Goal: Transaction & Acquisition: Subscribe to service/newsletter

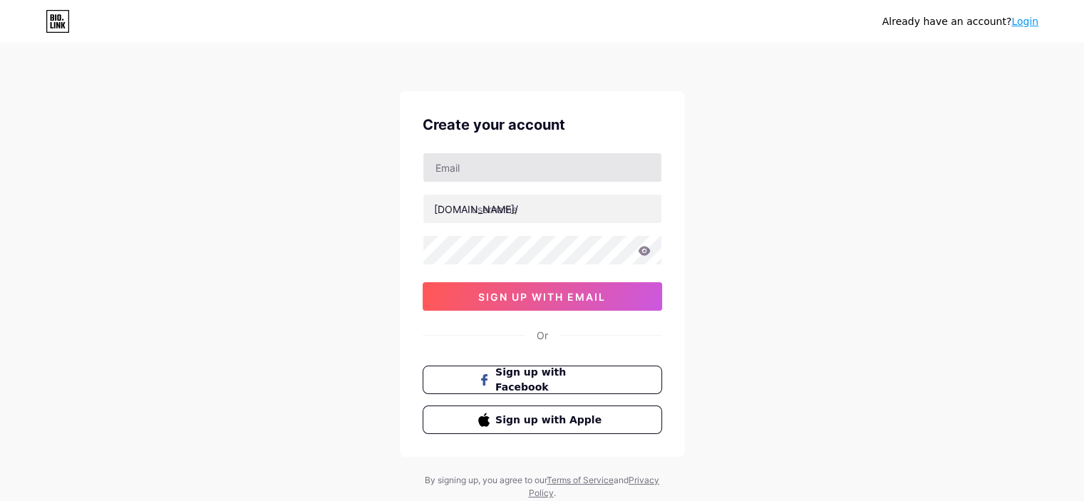
type input "[EMAIL_ADDRESS][DOMAIN_NAME]"
click at [507, 208] on input "text" at bounding box center [542, 209] width 238 height 28
type input "aplatanarte"
click at [642, 251] on icon at bounding box center [644, 251] width 13 height 10
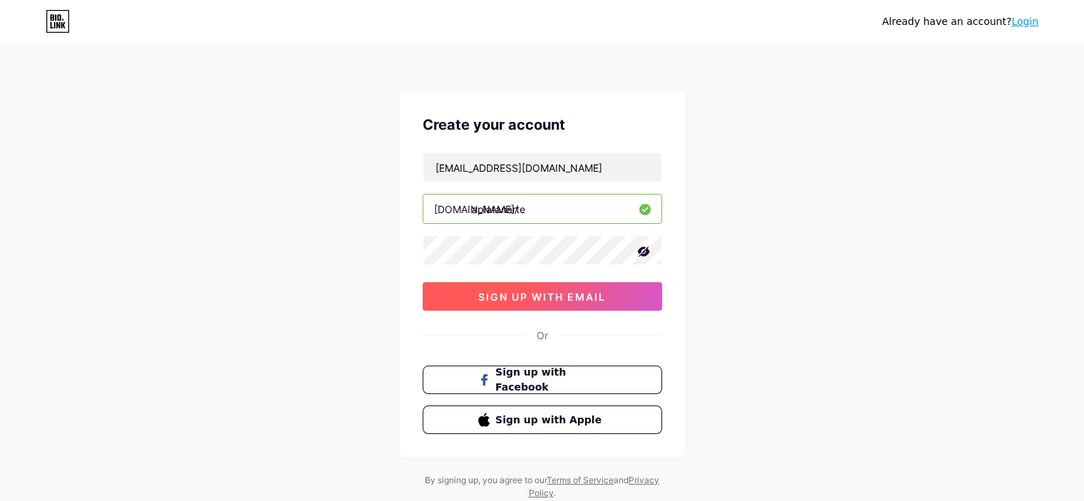
click at [521, 295] on span "sign up with email" at bounding box center [542, 297] width 128 height 12
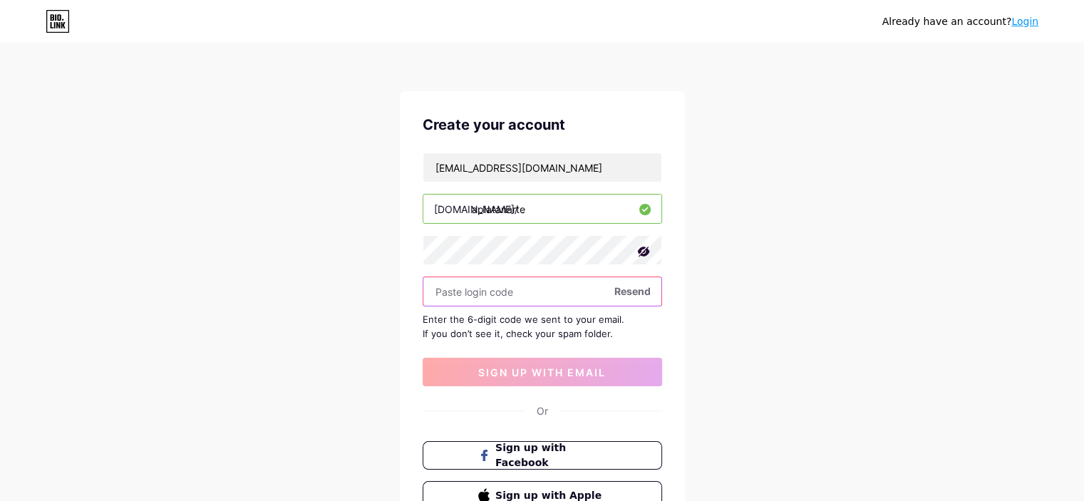
click at [552, 291] on input "text" at bounding box center [542, 291] width 238 height 28
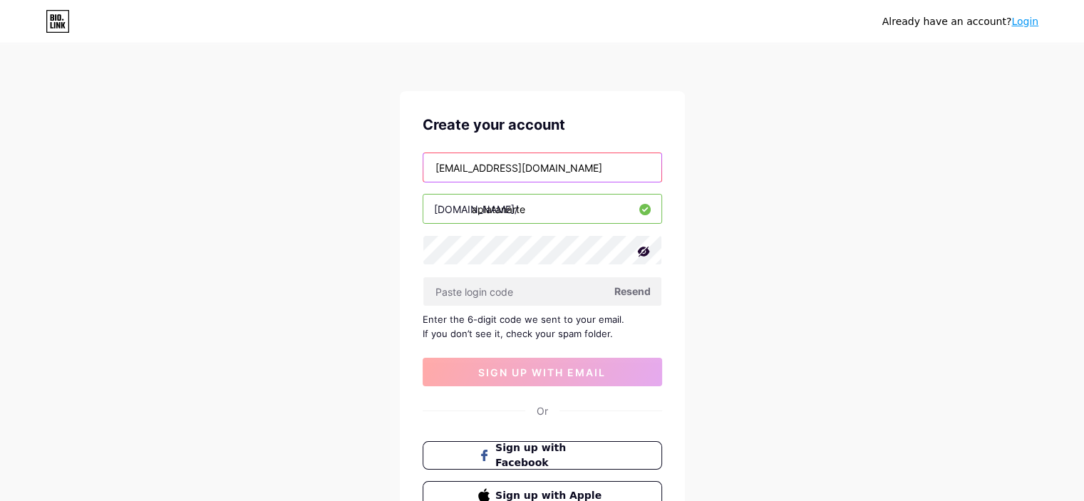
click at [463, 166] on input "[EMAIL_ADDRESS][DOMAIN_NAME]" at bounding box center [542, 167] width 238 height 28
click at [466, 167] on input "aplatarnart@gmail.com" at bounding box center [542, 167] width 238 height 28
type input "[EMAIL_ADDRESS][DOMAIN_NAME]"
click at [638, 285] on span "Resend" at bounding box center [632, 291] width 36 height 15
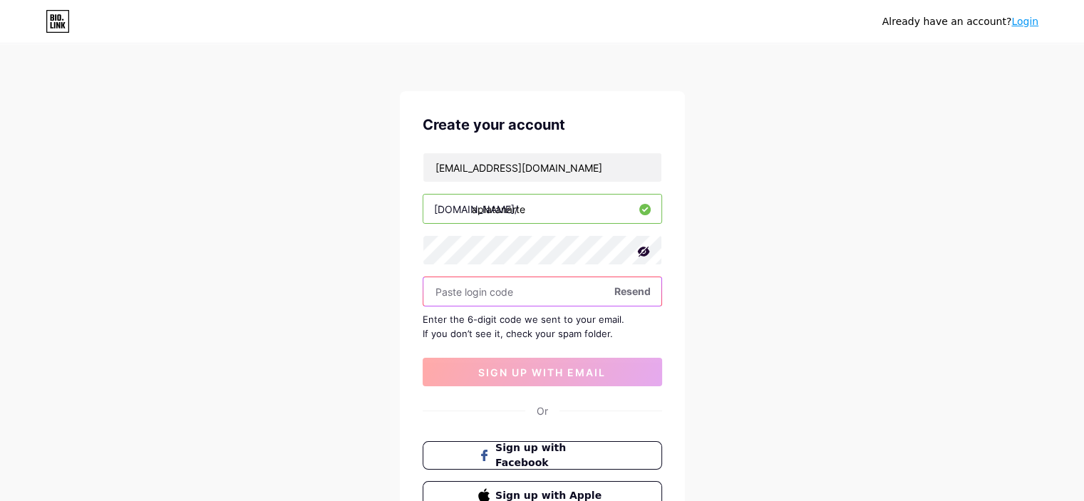
click at [471, 293] on input "text" at bounding box center [542, 291] width 238 height 28
paste input "184957"
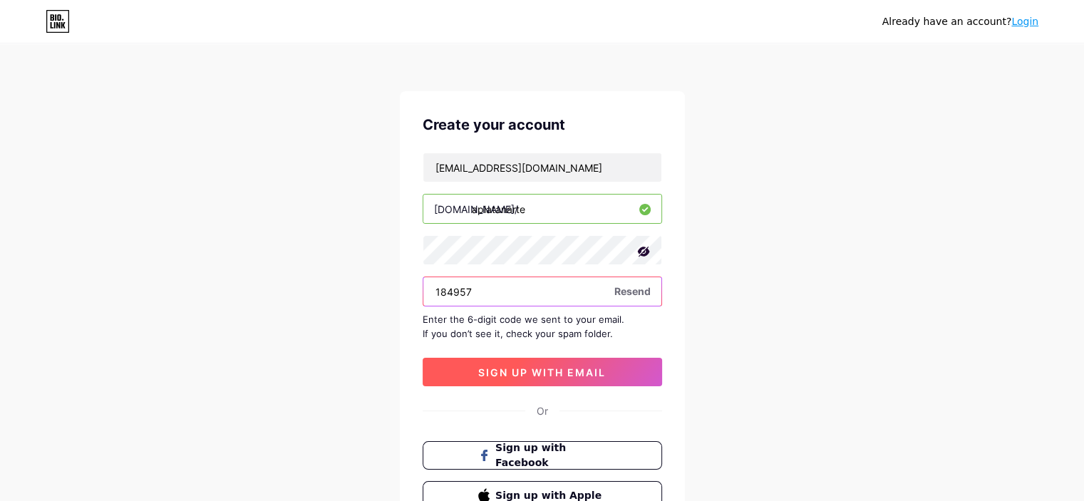
type input "184957"
click at [530, 370] on span "sign up with email" at bounding box center [542, 372] width 128 height 12
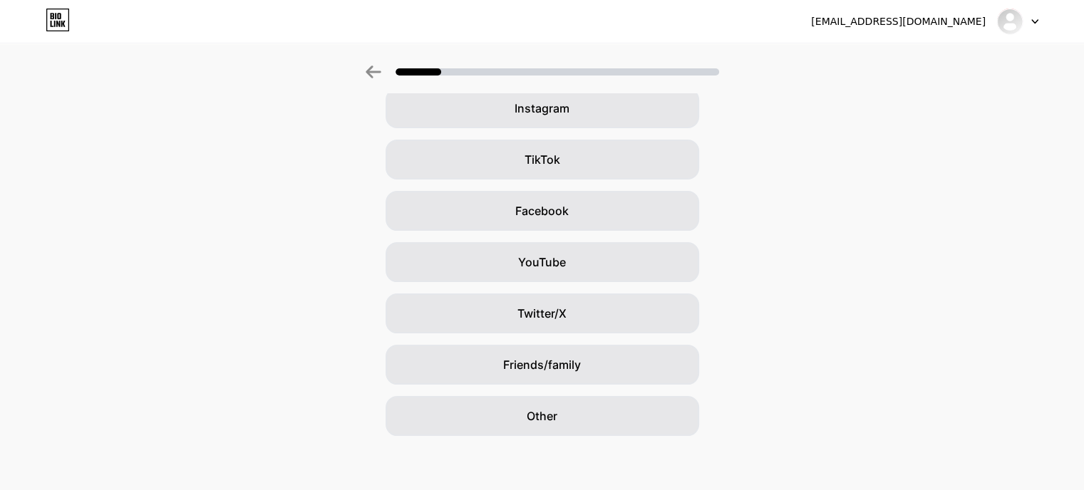
scroll to position [124, 0]
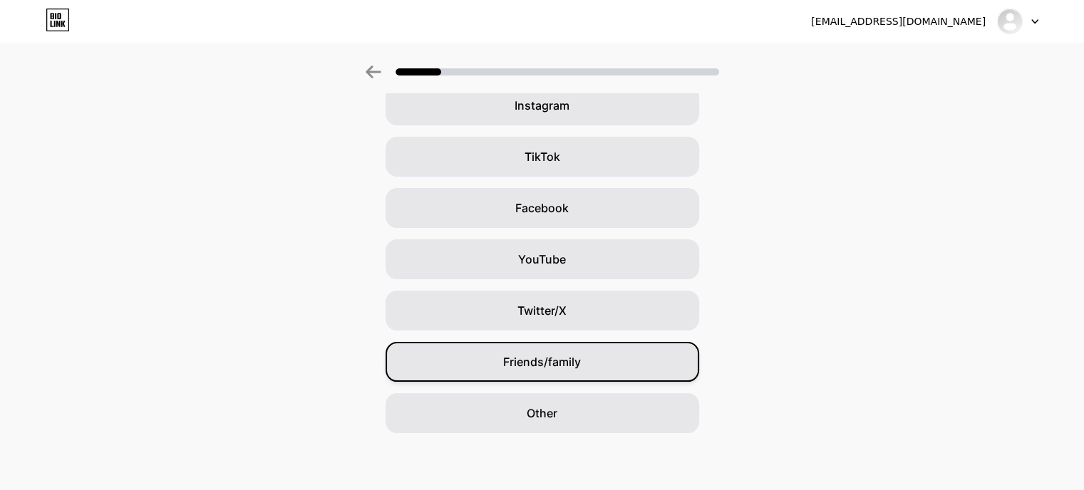
click at [522, 356] on span "Friends/family" at bounding box center [542, 361] width 78 height 17
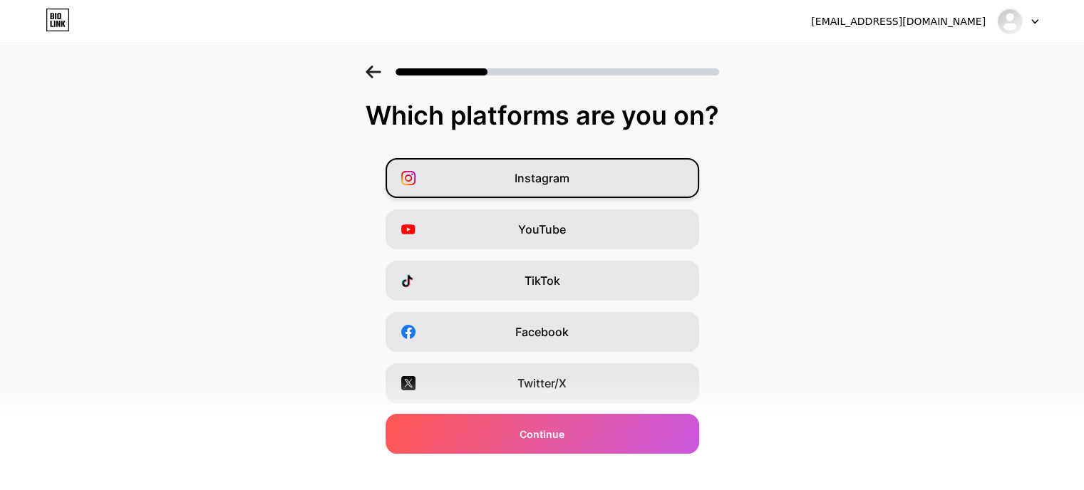
click at [567, 180] on span "Instagram" at bounding box center [541, 178] width 55 height 17
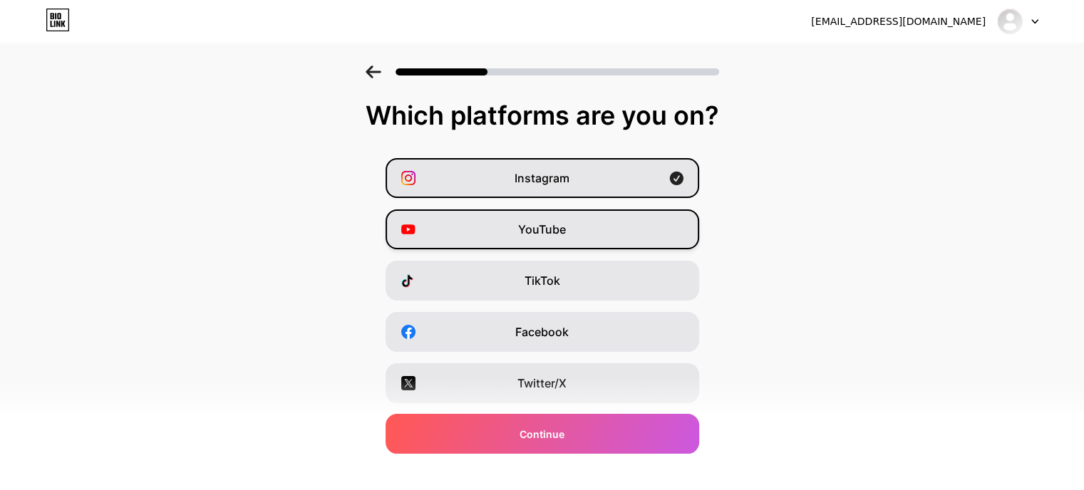
click at [539, 223] on span "YouTube" at bounding box center [542, 229] width 48 height 17
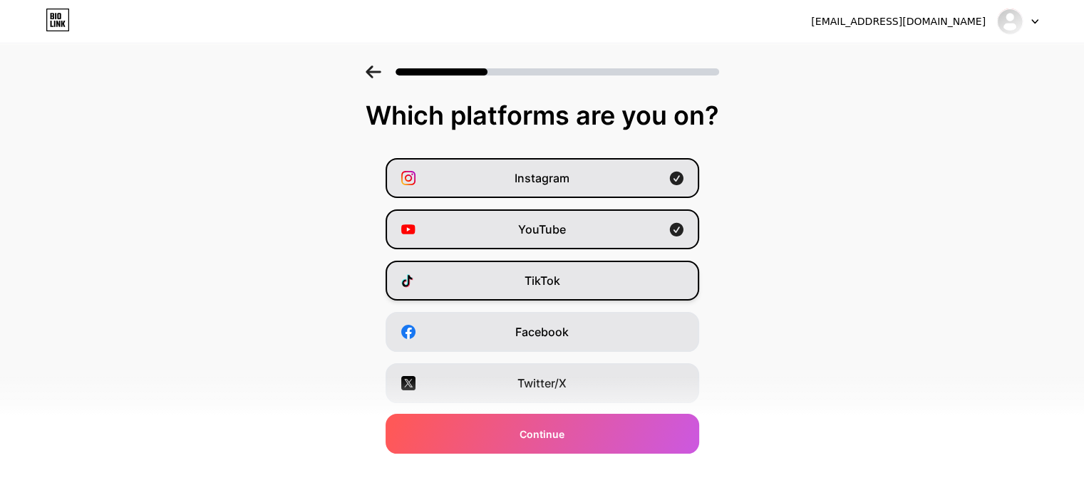
click at [535, 272] on span "TikTok" at bounding box center [542, 280] width 36 height 17
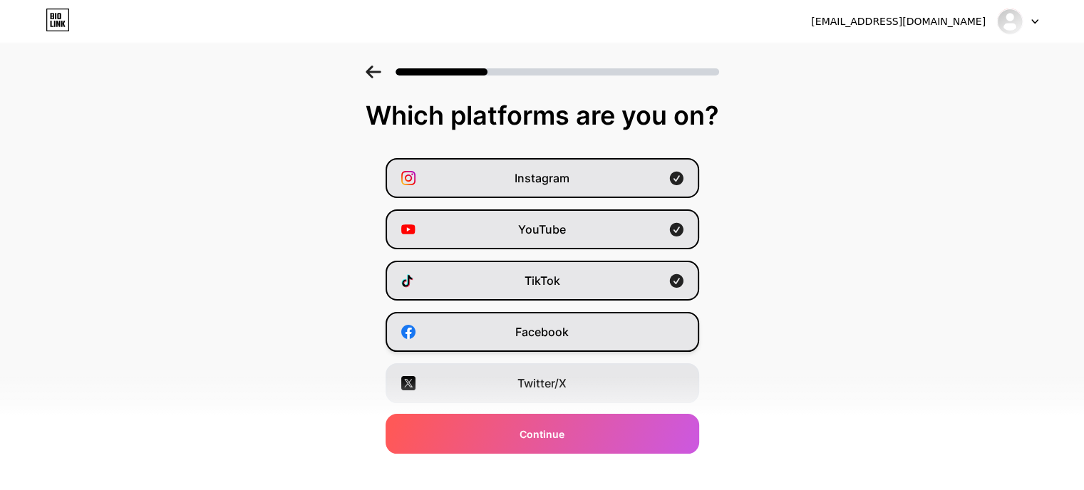
click at [534, 339] on span "Facebook" at bounding box center [541, 331] width 53 height 17
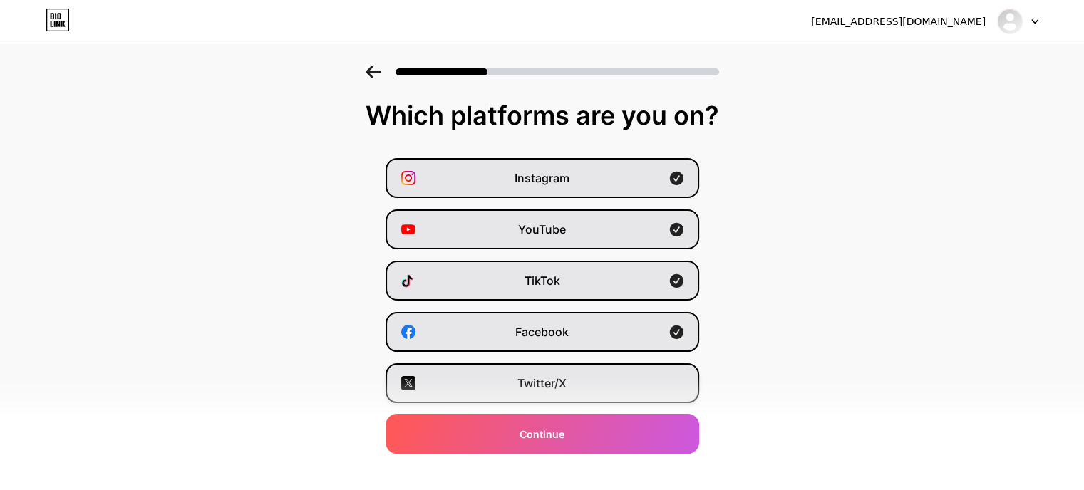
click at [534, 380] on span "Twitter/X" at bounding box center [541, 383] width 49 height 17
click at [579, 333] on div "Facebook" at bounding box center [541, 332] width 313 height 40
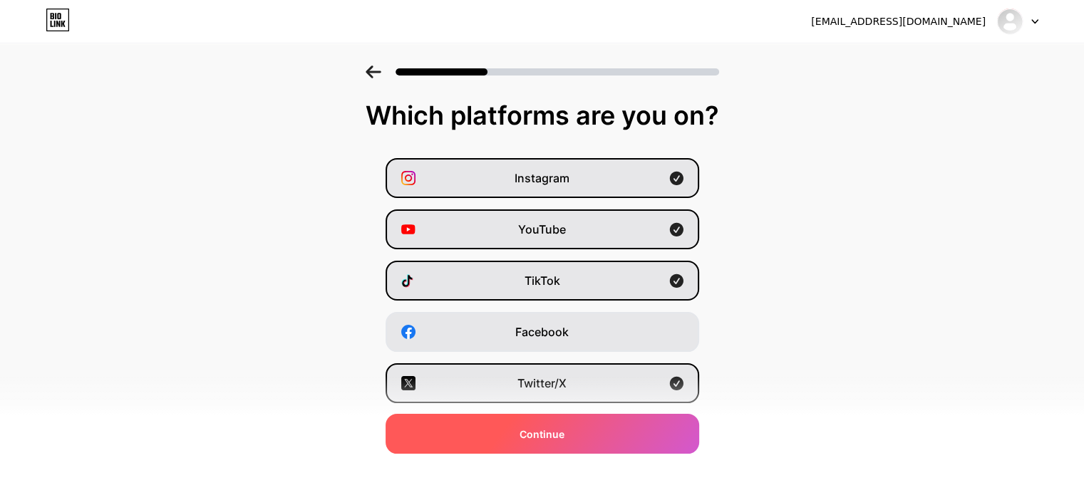
click at [564, 435] on span "Continue" at bounding box center [541, 434] width 45 height 15
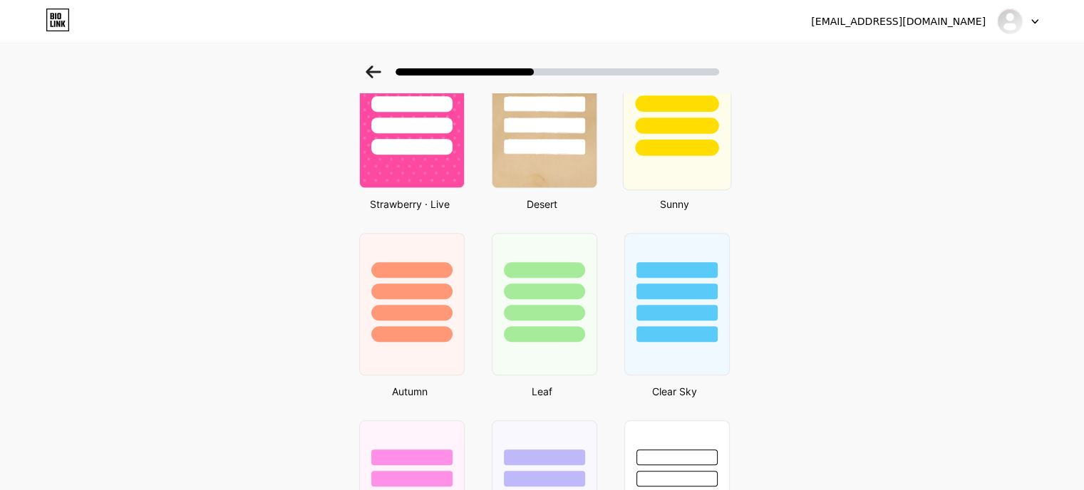
scroll to position [866, 0]
click at [678, 146] on div at bounding box center [676, 148] width 83 height 16
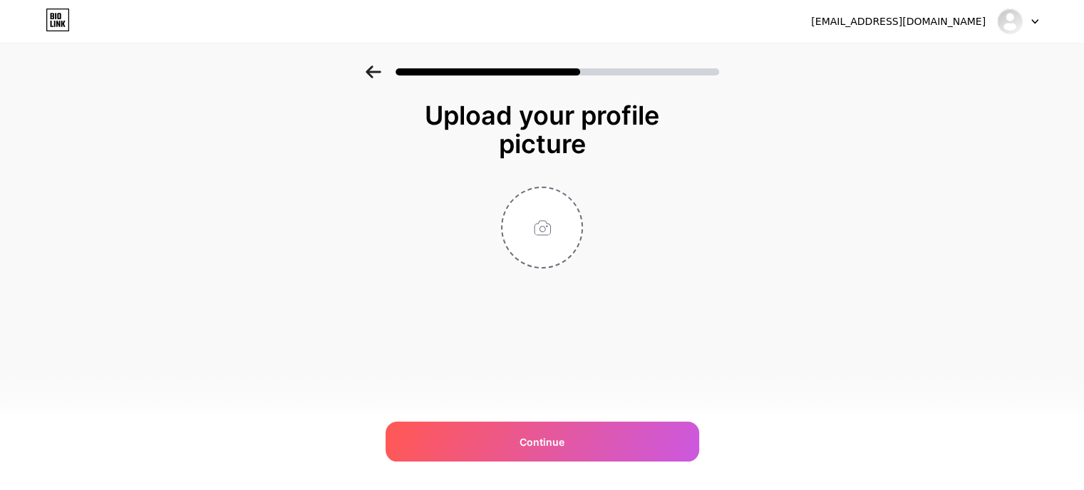
scroll to position [0, 0]
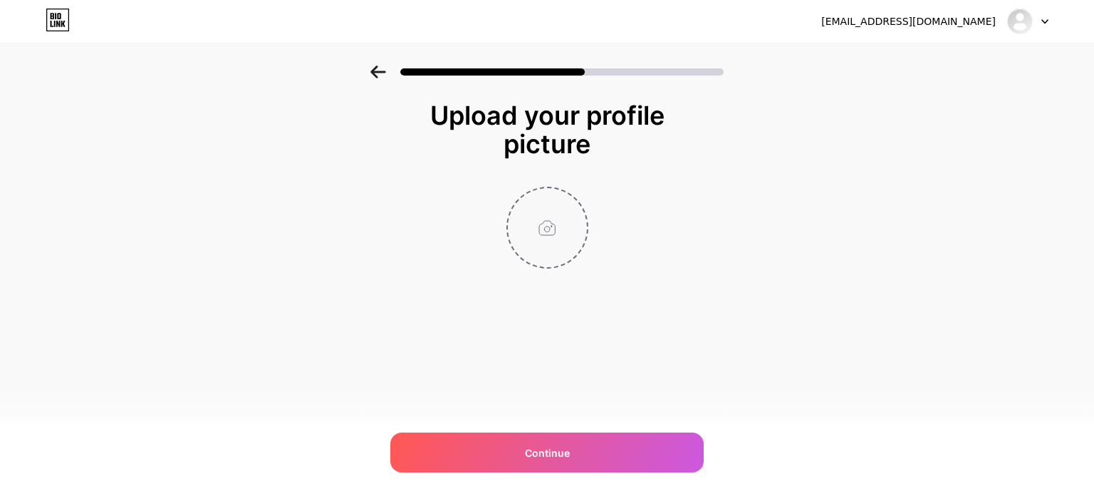
click at [540, 218] on input "file" at bounding box center [547, 227] width 79 height 79
type input "C:\fakepath\logoaplat.jpg"
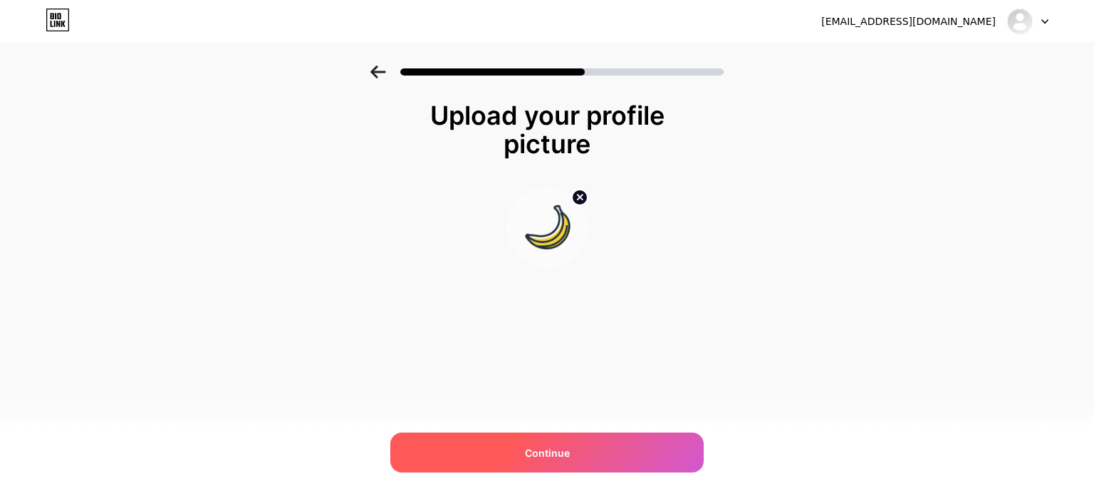
click at [587, 447] on div "Continue" at bounding box center [546, 452] width 313 height 40
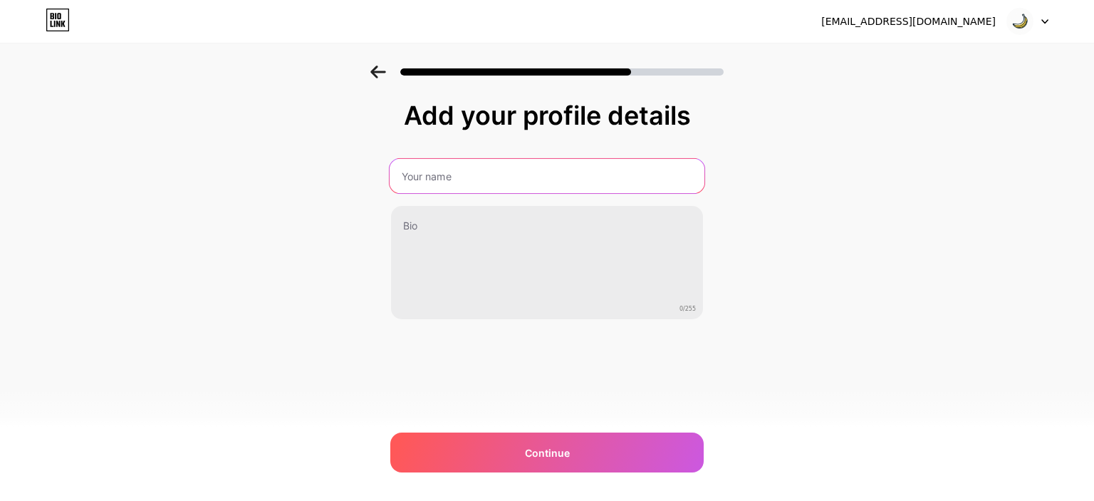
click at [448, 182] on input "text" at bounding box center [547, 176] width 315 height 34
type input "A"
type input "aplatanarte"
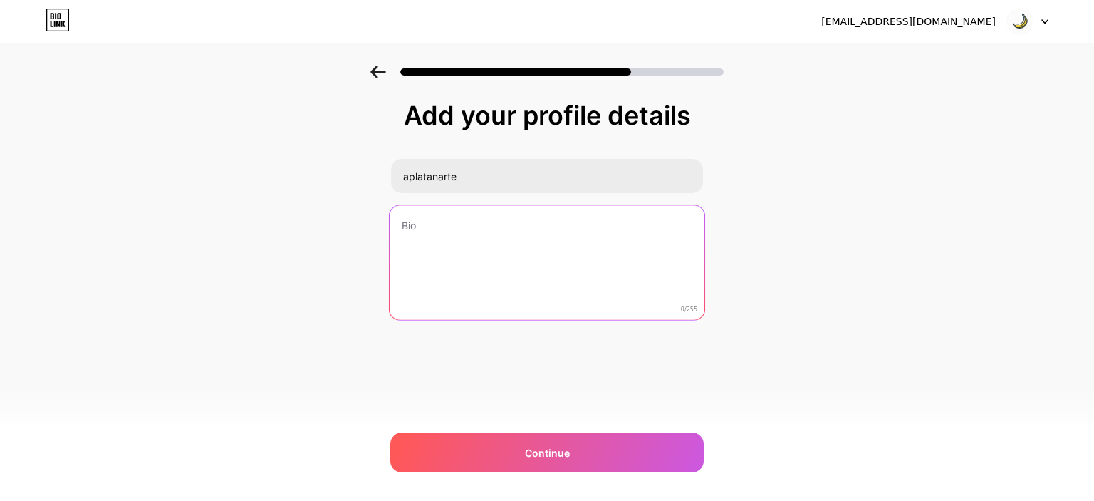
click at [460, 231] on textarea at bounding box center [547, 263] width 315 height 116
type textarea "D"
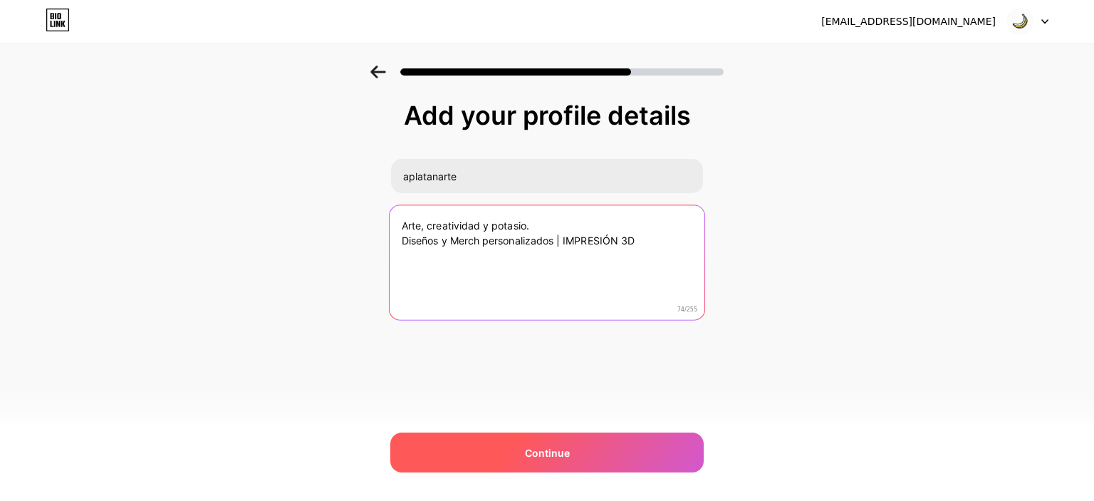
type textarea "Arte, creatividad y potasio. Diseños y Merch personalizados | IMPRESIÓN 3D"
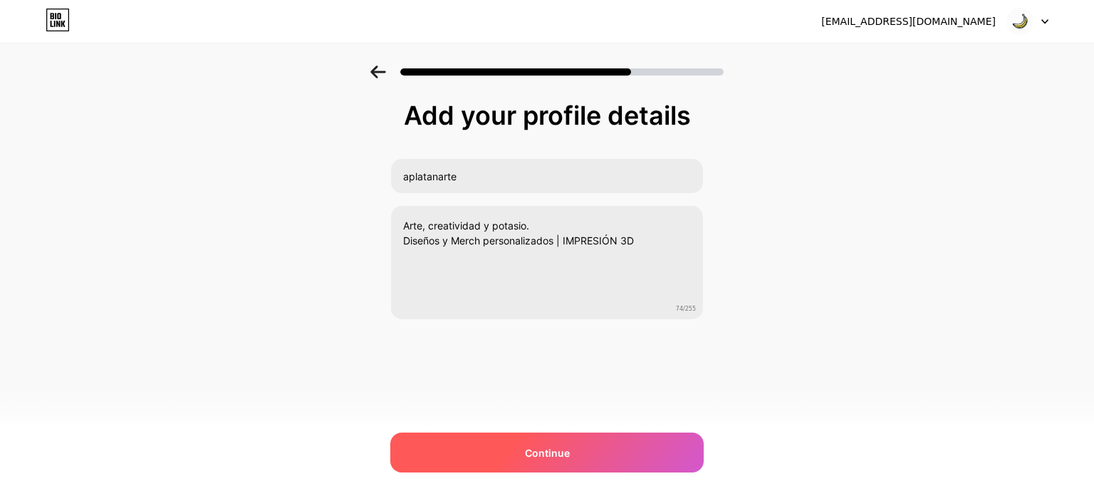
click at [543, 452] on span "Continue" at bounding box center [547, 452] width 45 height 15
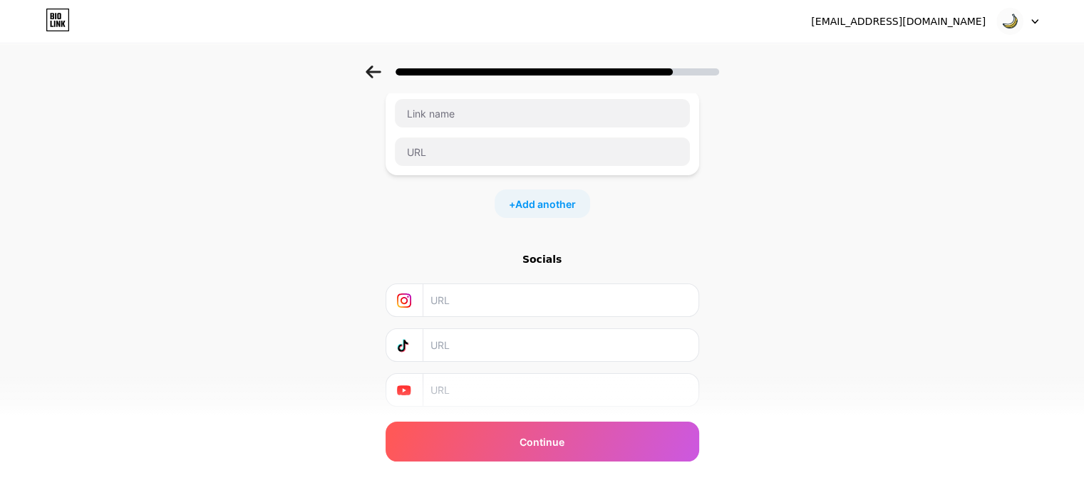
scroll to position [131, 0]
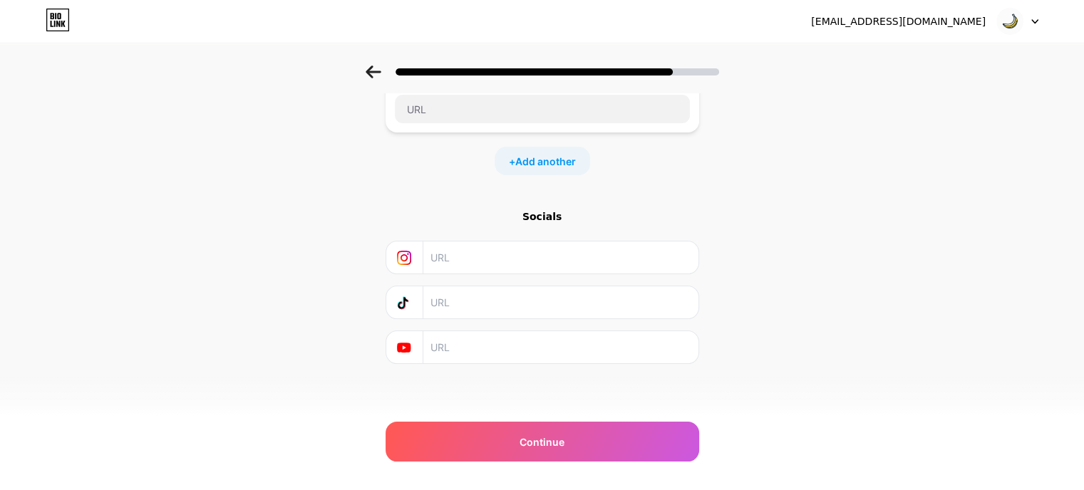
click at [504, 259] on input "text" at bounding box center [559, 258] width 259 height 32
type input "@"
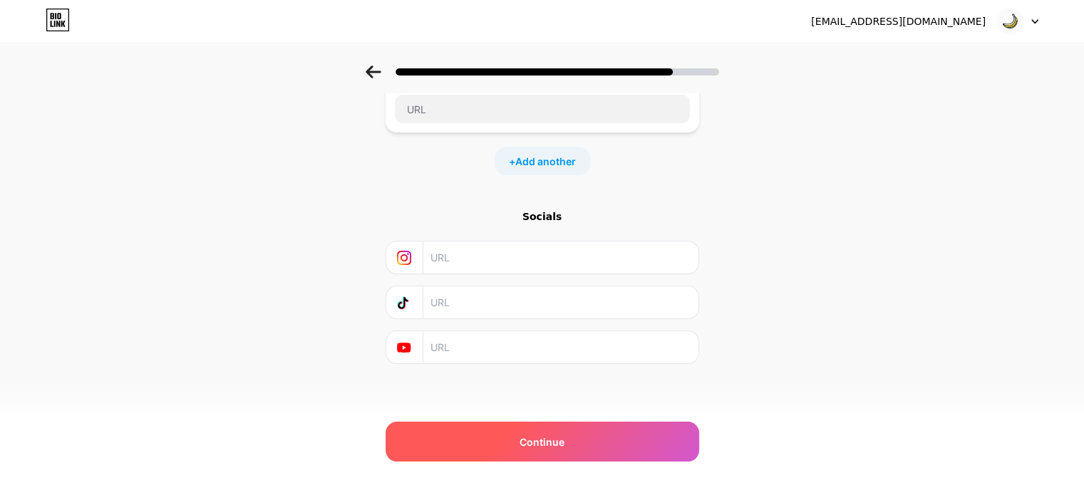
click at [499, 441] on div "Continue" at bounding box center [541, 442] width 313 height 40
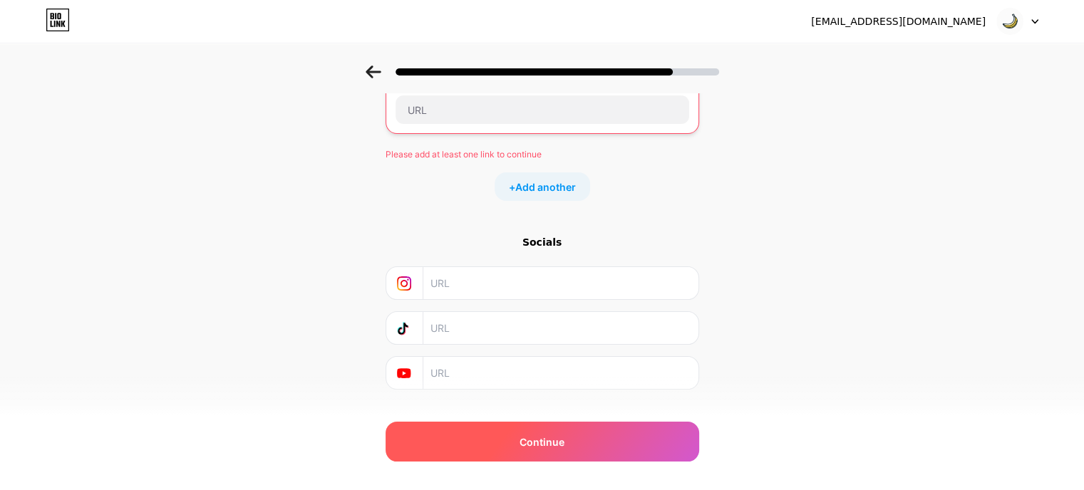
scroll to position [0, 0]
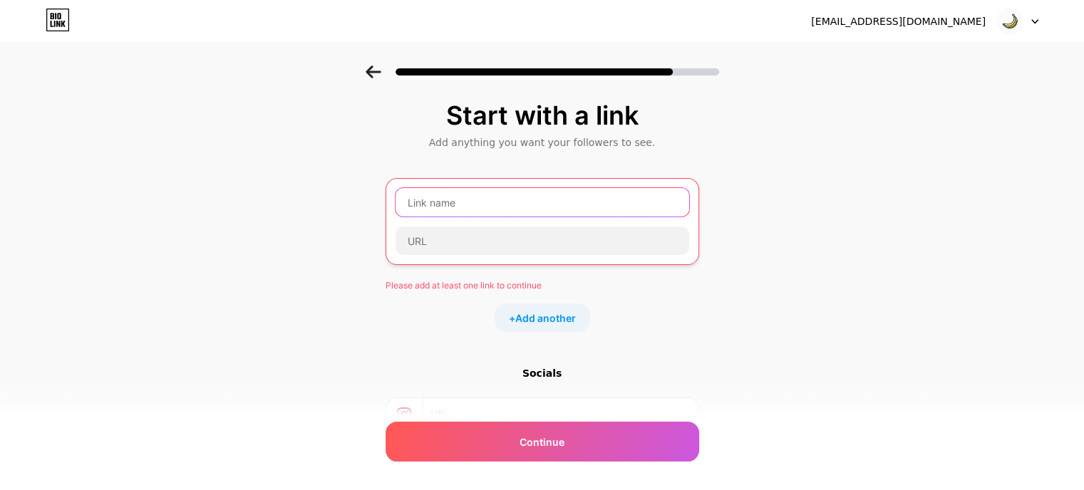
click at [517, 202] on input "text" at bounding box center [542, 202] width 294 height 28
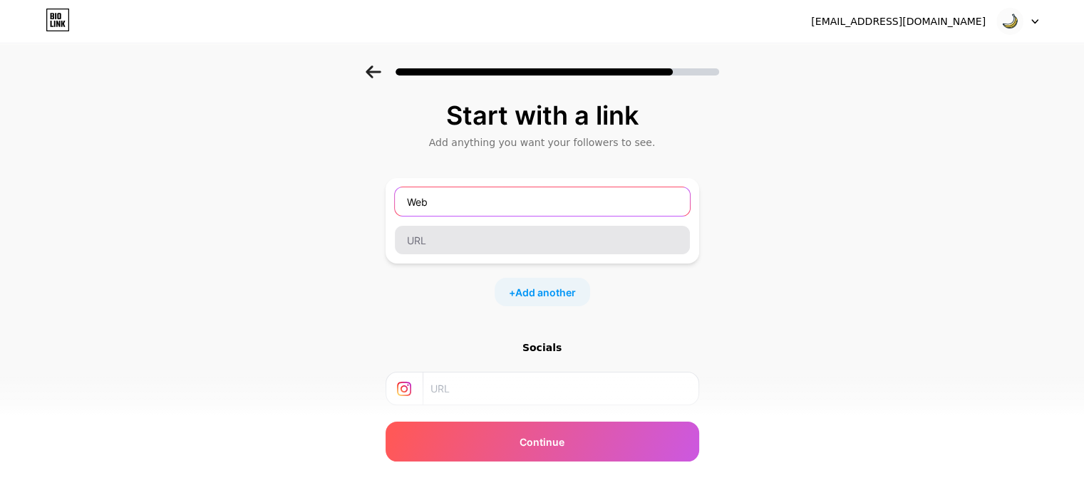
type input "Web"
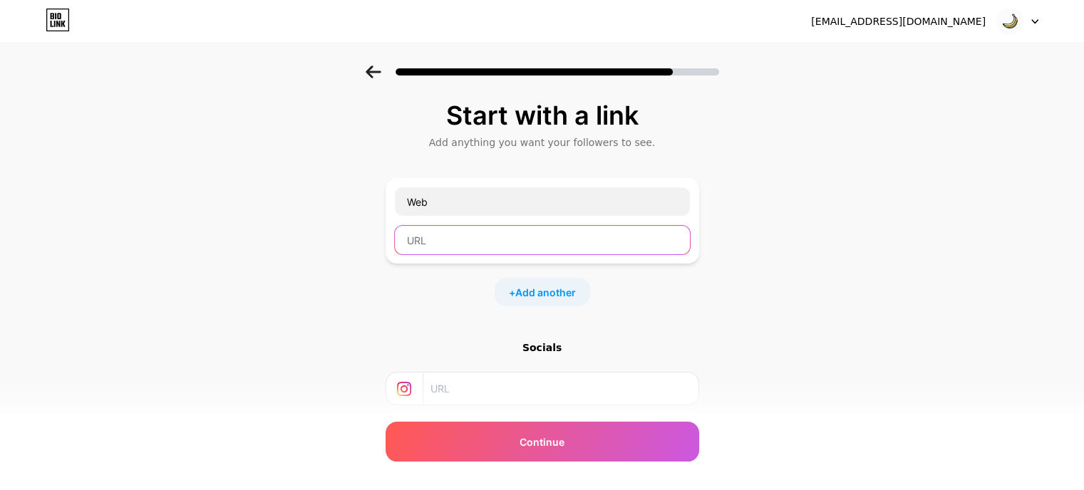
click at [474, 237] on input "text" at bounding box center [542, 240] width 295 height 28
paste input "https://aplatanarte.odoo.com/"
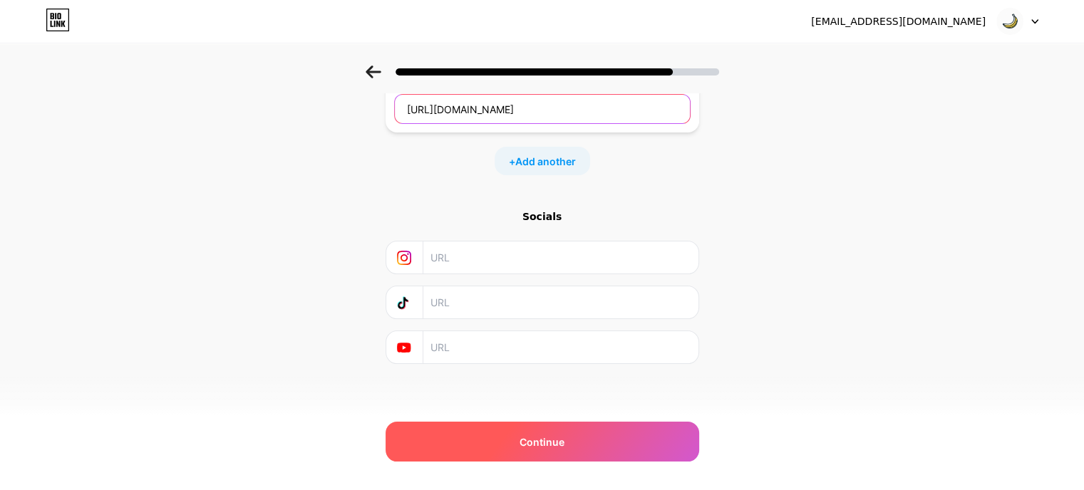
type input "https://aplatanarte.odoo.com/"
click at [542, 438] on span "Continue" at bounding box center [541, 442] width 45 height 15
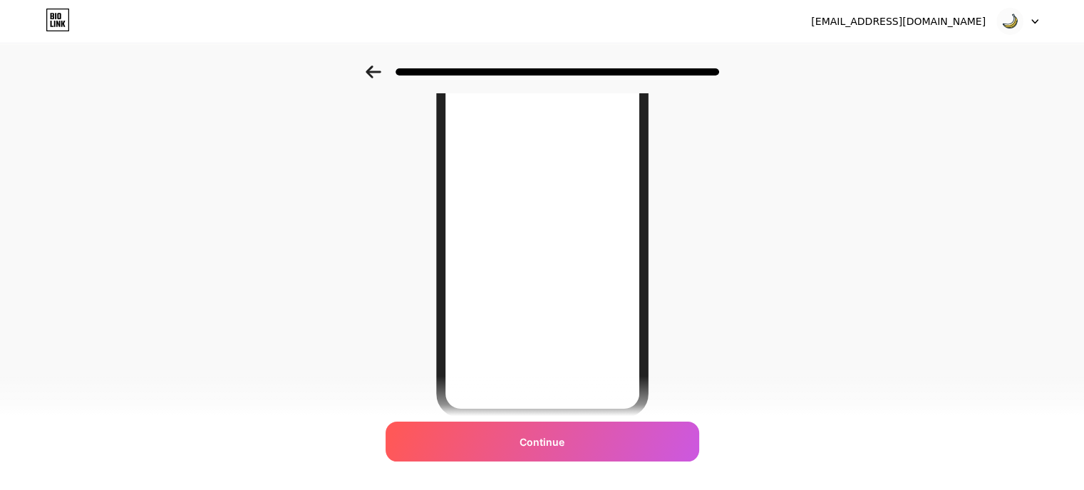
scroll to position [225, 0]
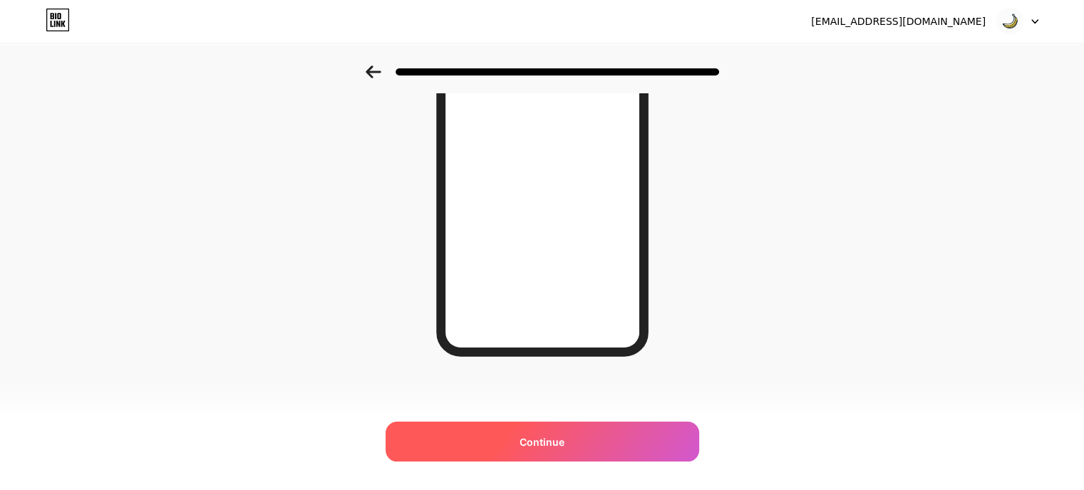
click at [493, 441] on div "Continue" at bounding box center [541, 442] width 313 height 40
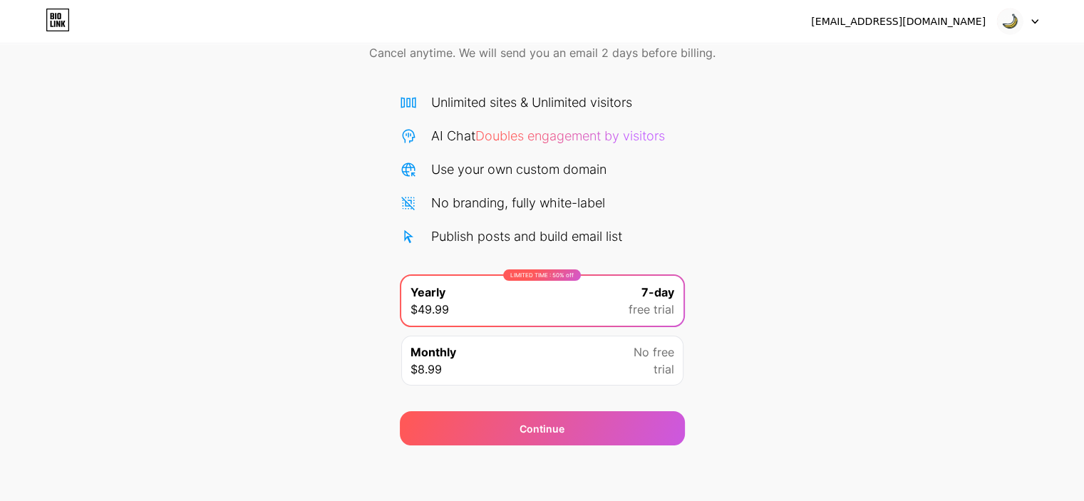
scroll to position [71, 0]
click at [478, 361] on div "Monthly $8.99 No free trial" at bounding box center [542, 361] width 282 height 50
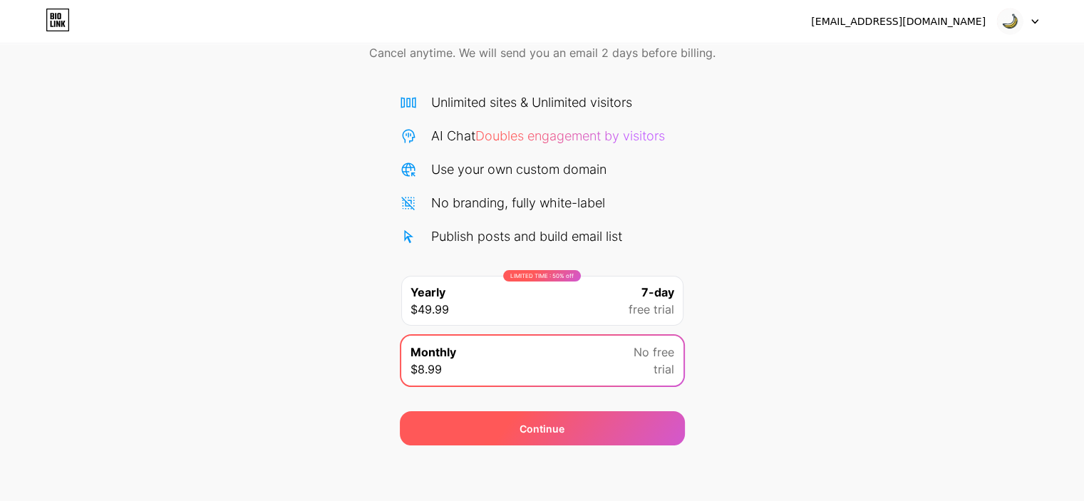
click at [477, 429] on div "Continue" at bounding box center [542, 428] width 285 height 34
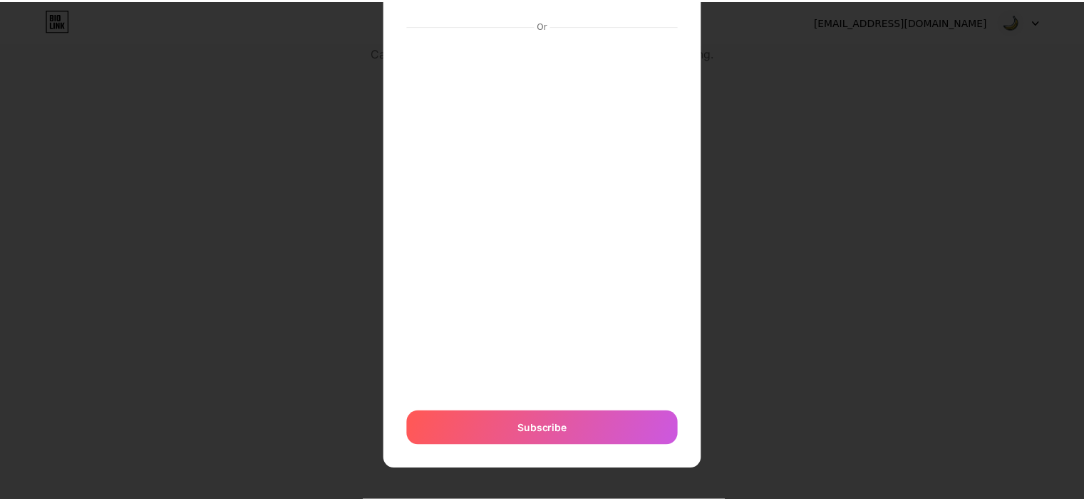
scroll to position [0, 0]
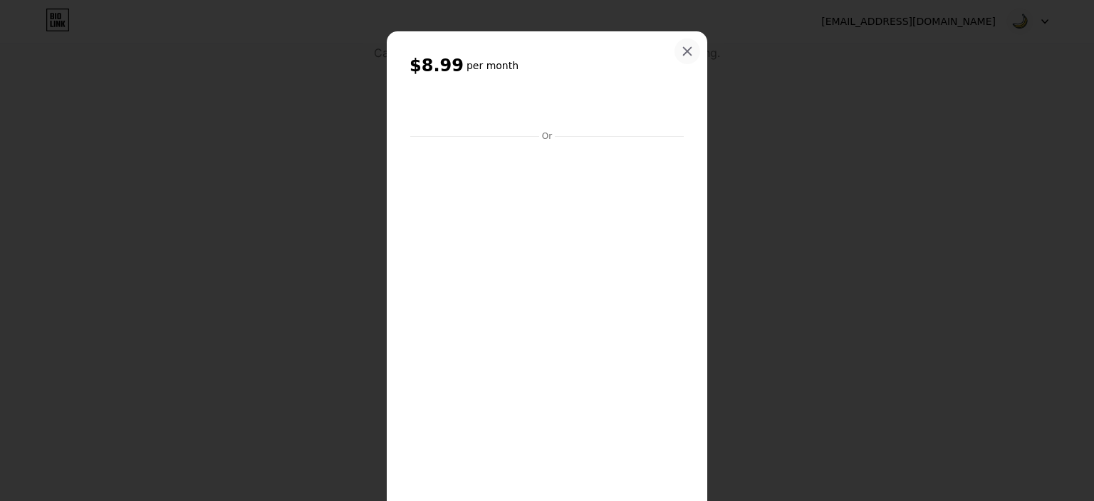
click at [682, 48] on icon at bounding box center [687, 51] width 11 height 11
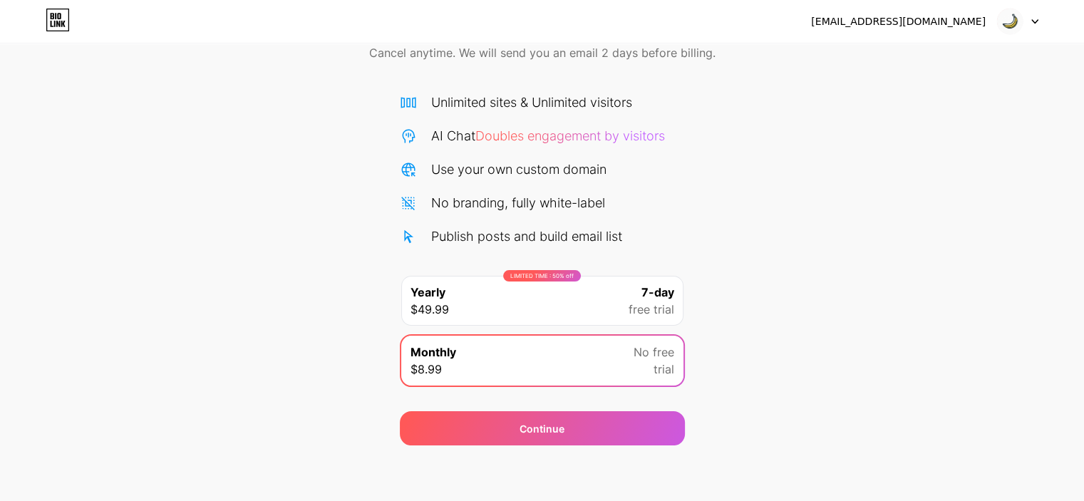
click at [644, 304] on span "free trial" at bounding box center [651, 309] width 46 height 17
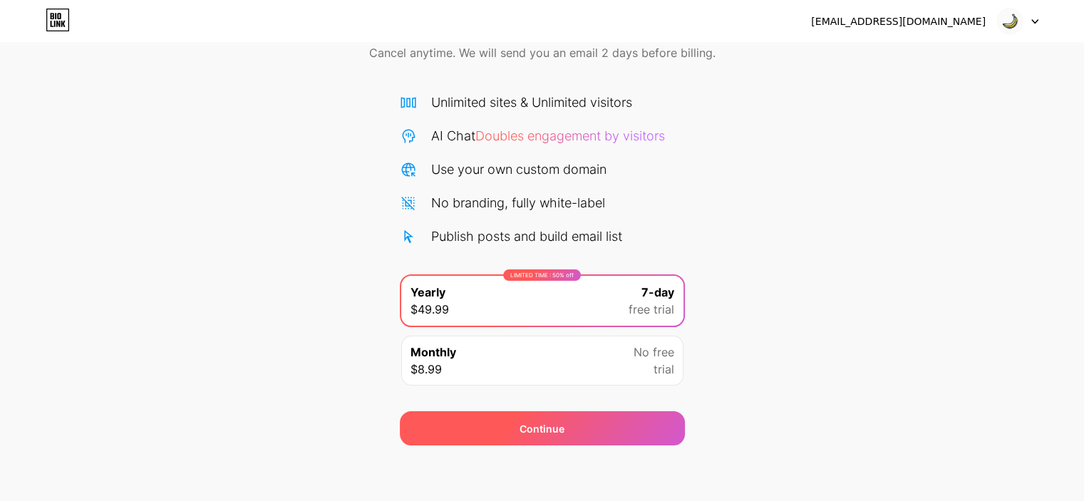
click at [596, 417] on div "Continue" at bounding box center [542, 428] width 285 height 34
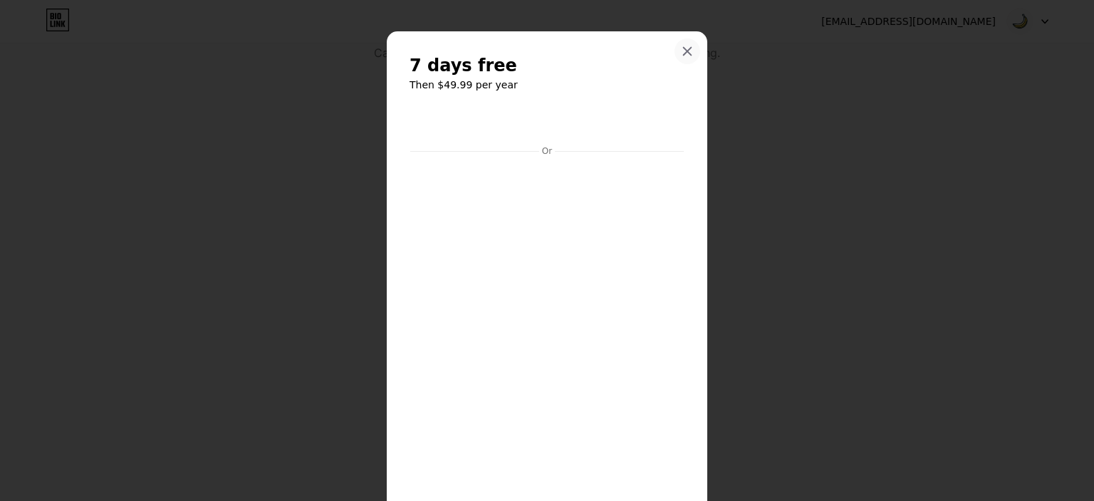
click at [688, 48] on div at bounding box center [688, 51] width 26 height 26
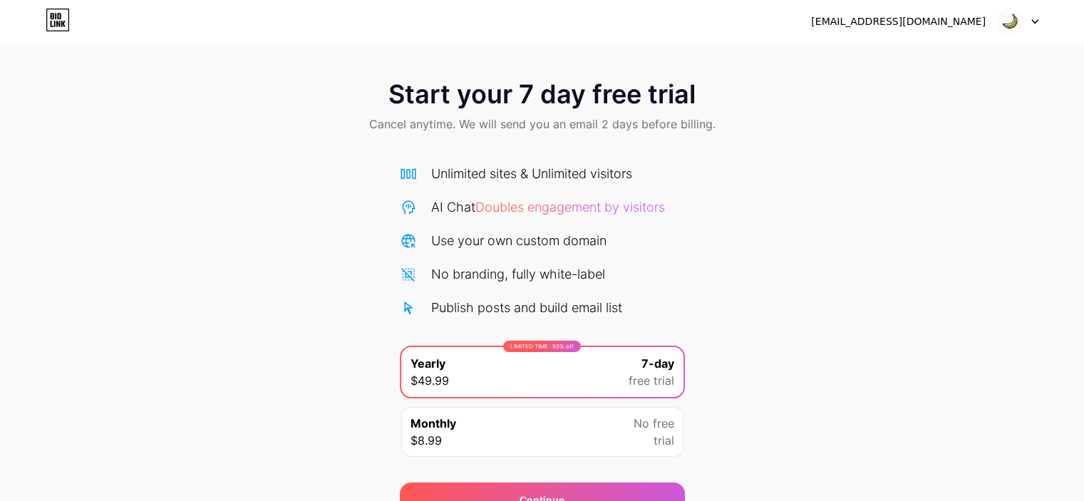
scroll to position [71, 0]
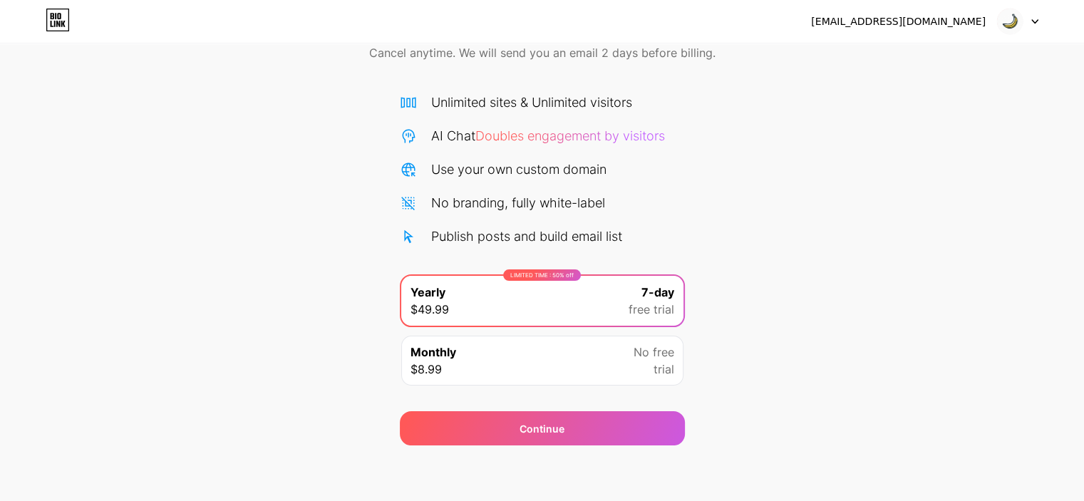
click at [1037, 20] on icon at bounding box center [1035, 22] width 6 height 4
click at [1010, 22] on img at bounding box center [1009, 21] width 27 height 27
click at [832, 175] on div "Start your 7 day free trial Cancel anytime. We will send you an email 2 days be…" at bounding box center [542, 219] width 1084 height 451
click at [56, 21] on icon at bounding box center [58, 24] width 4 height 6
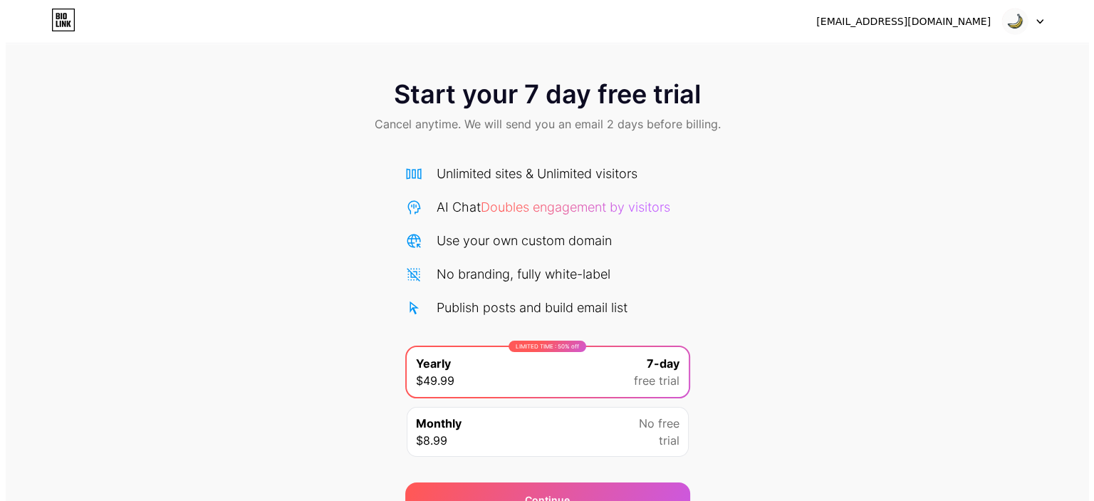
scroll to position [71, 0]
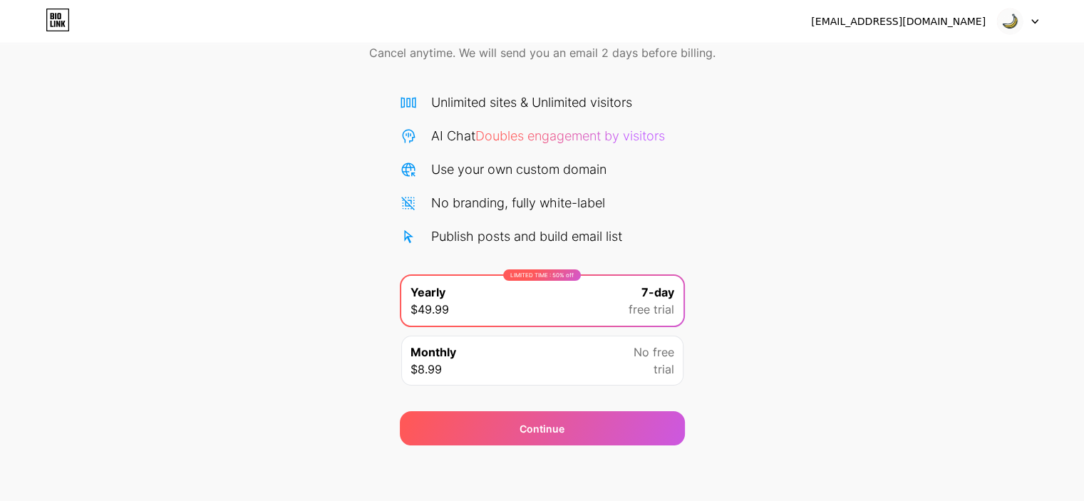
click at [593, 307] on div "LIMITED TIME : 50% off Yearly $49.99 7-day free trial" at bounding box center [542, 301] width 282 height 50
click at [576, 356] on div "Monthly $8.99 No free trial" at bounding box center [542, 361] width 282 height 50
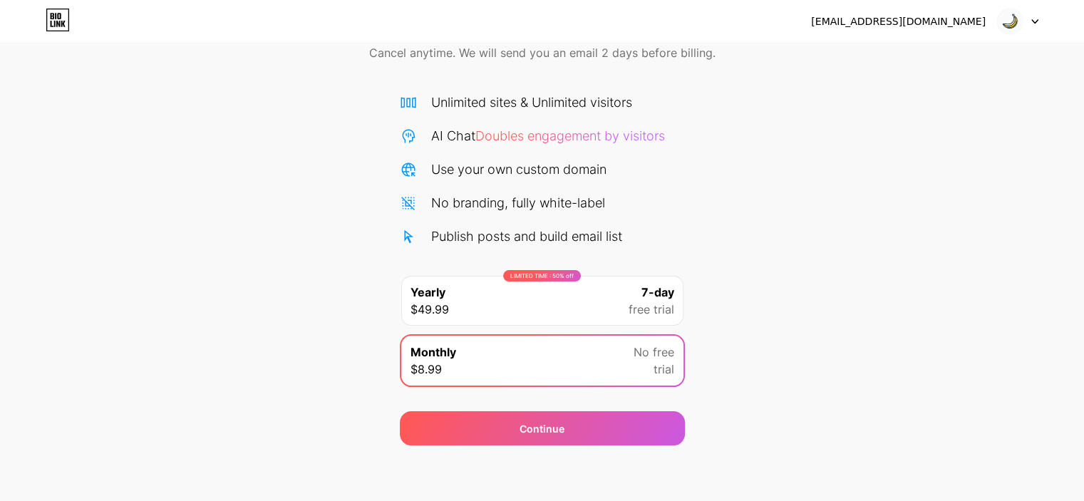
click at [567, 287] on div "LIMITED TIME : 50% off Yearly $49.99 7-day free trial" at bounding box center [542, 301] width 282 height 50
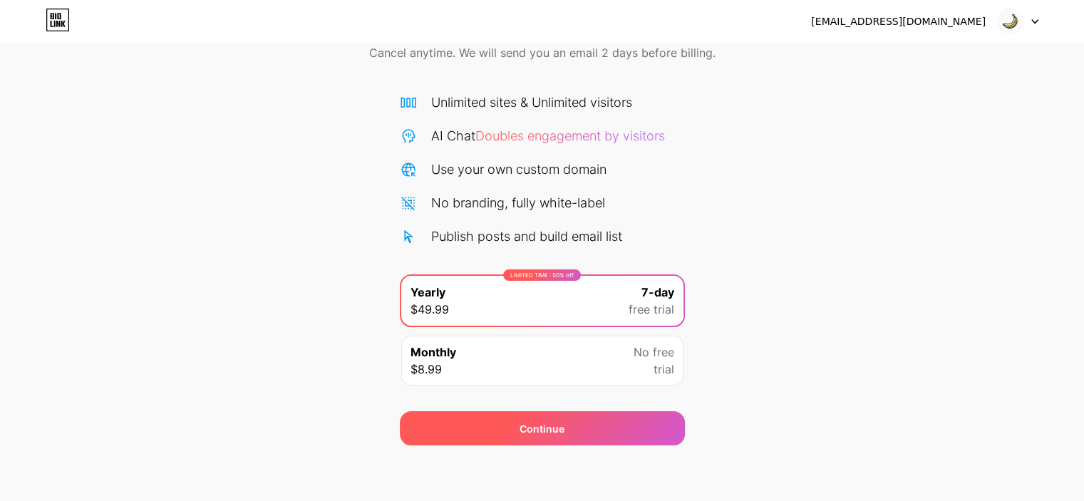
click at [566, 424] on div "Continue" at bounding box center [542, 428] width 285 height 34
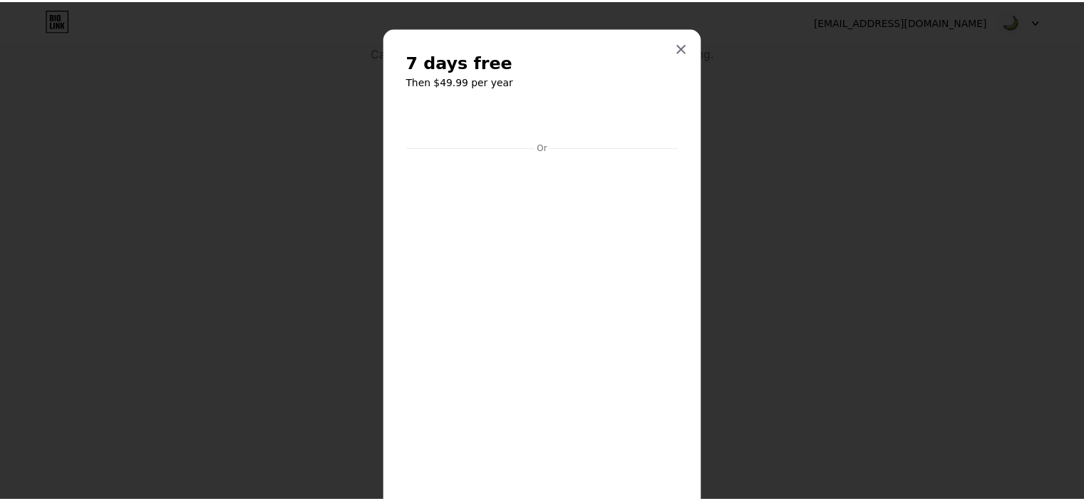
scroll to position [0, 0]
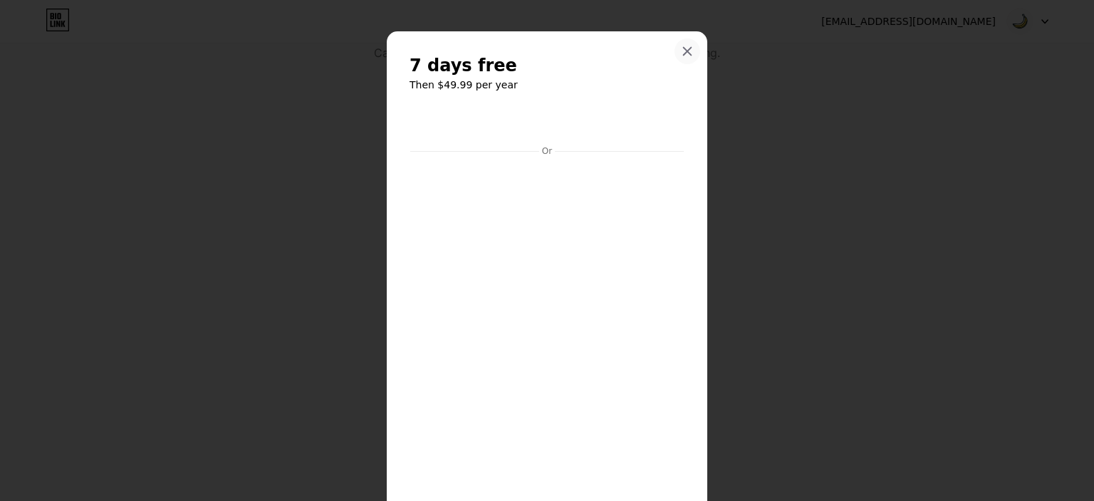
click at [682, 51] on icon at bounding box center [687, 51] width 11 height 11
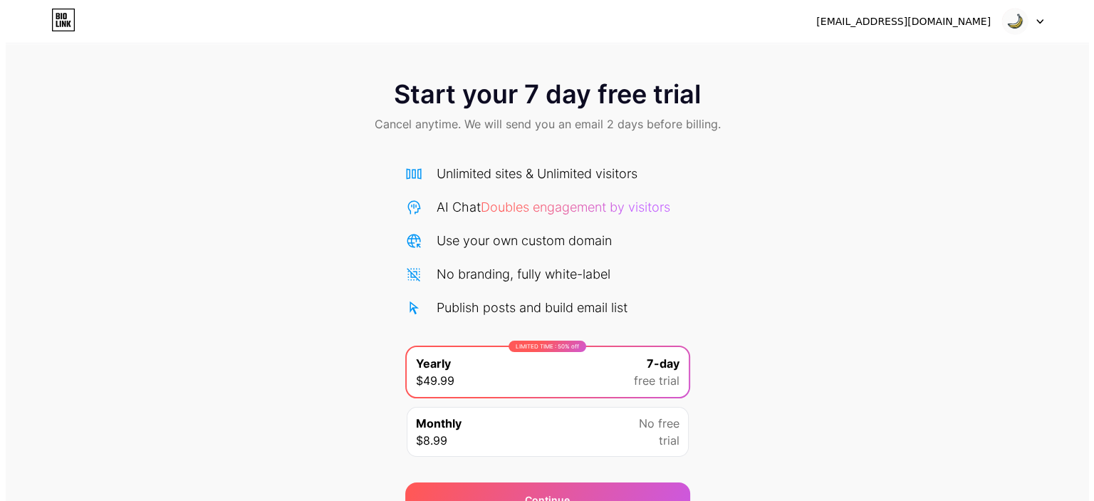
scroll to position [71, 0]
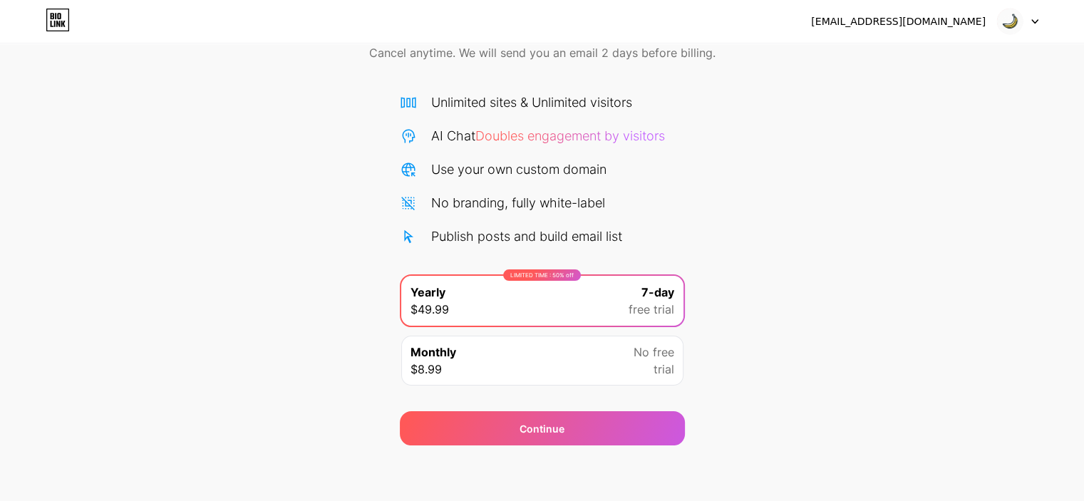
click at [492, 360] on div "Monthly $8.99 No free trial" at bounding box center [542, 361] width 282 height 50
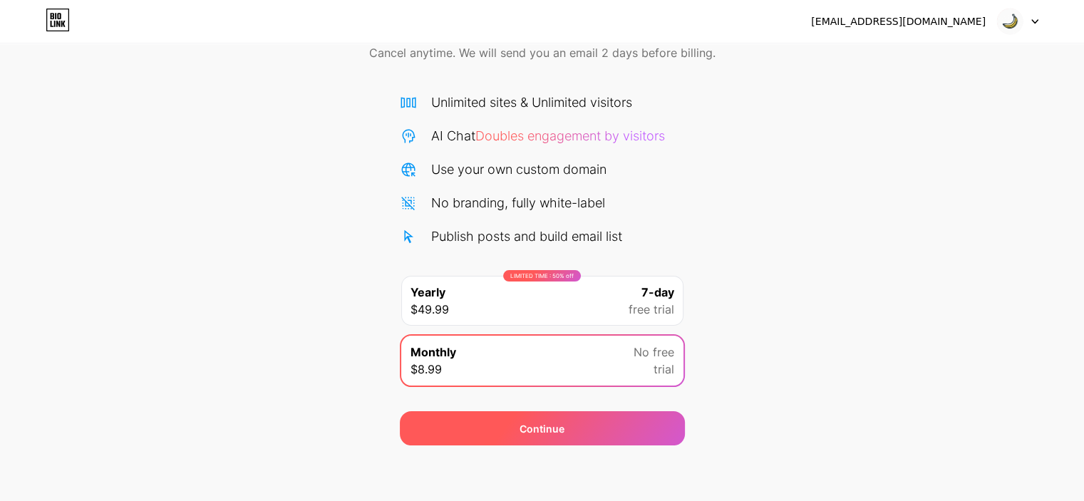
click at [512, 427] on div "Continue" at bounding box center [542, 428] width 285 height 34
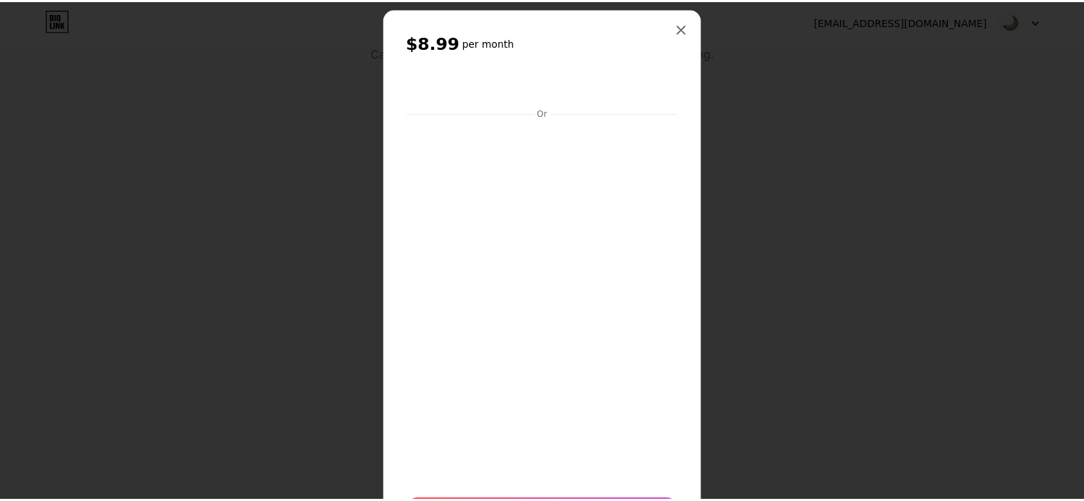
scroll to position [0, 0]
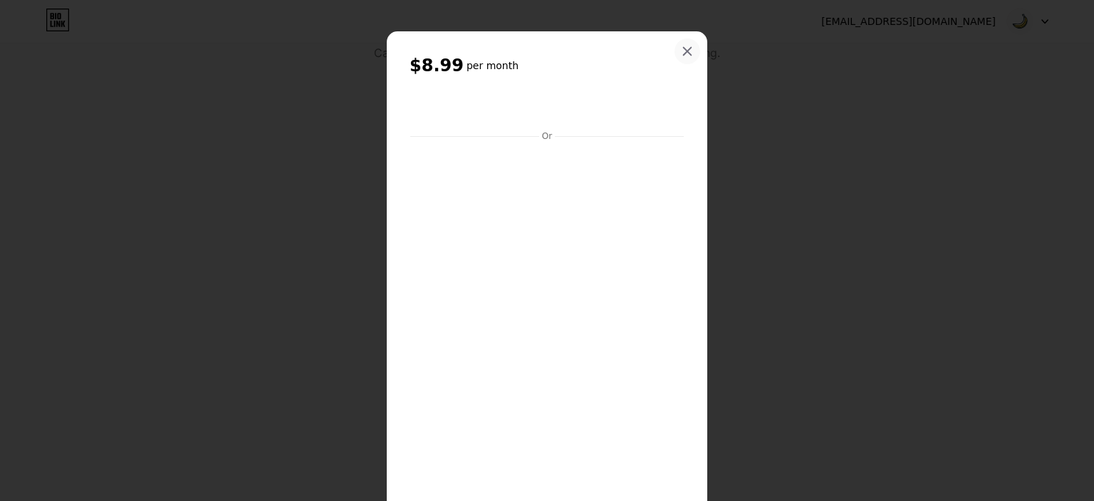
click at [685, 51] on icon at bounding box center [687, 51] width 11 height 11
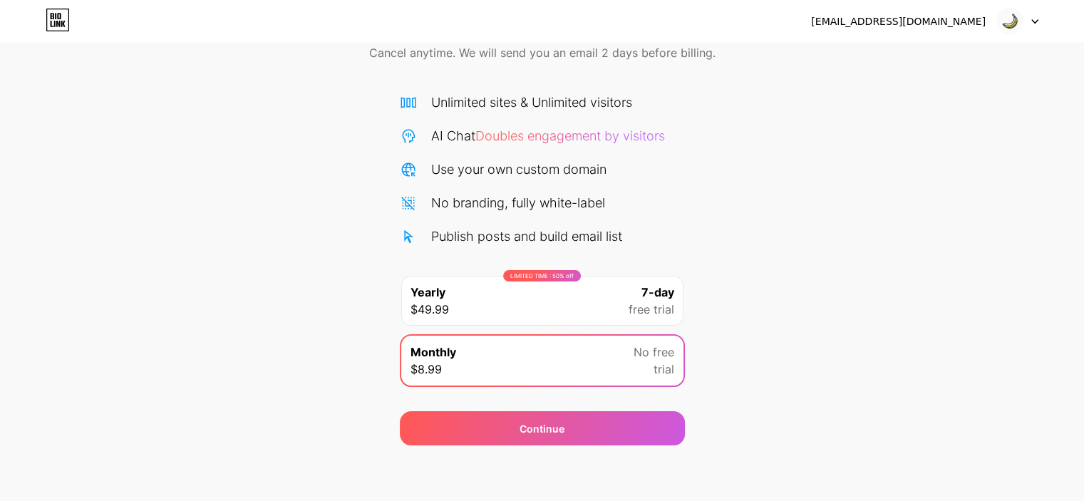
click at [1031, 21] on icon at bounding box center [1034, 21] width 7 height 5
click at [956, 26] on div "[EMAIL_ADDRESS][DOMAIN_NAME]" at bounding box center [898, 21] width 175 height 15
click at [1009, 24] on img at bounding box center [1009, 21] width 27 height 27
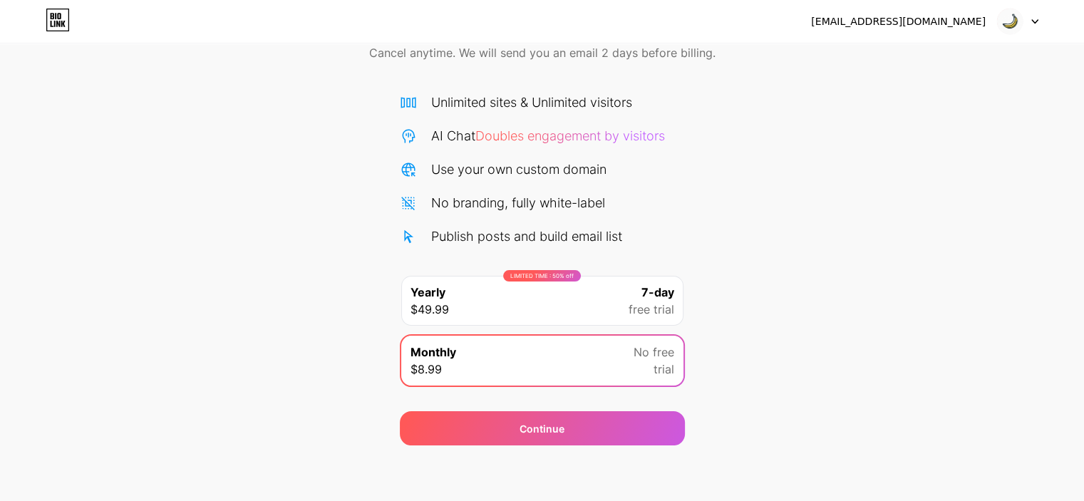
click at [61, 19] on icon at bounding box center [58, 20] width 24 height 23
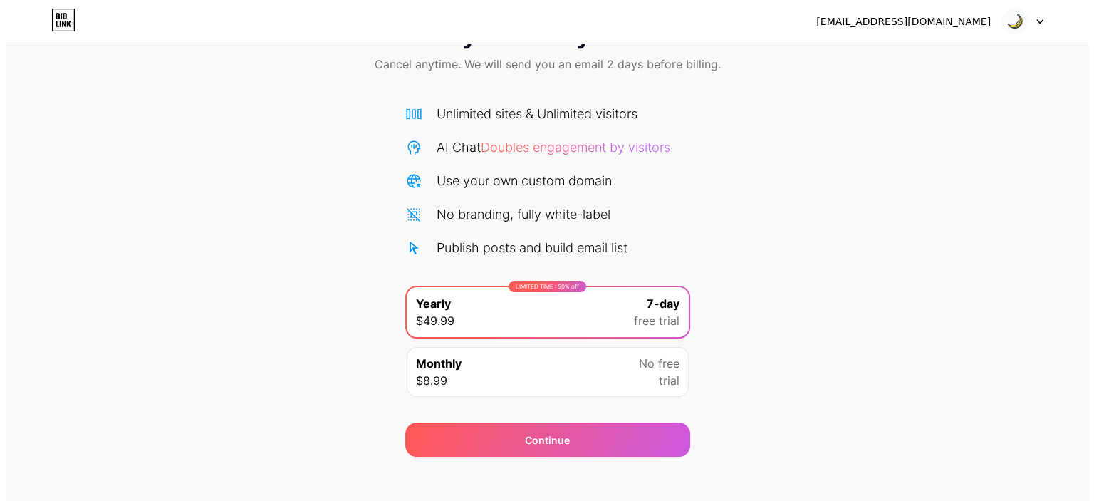
scroll to position [71, 0]
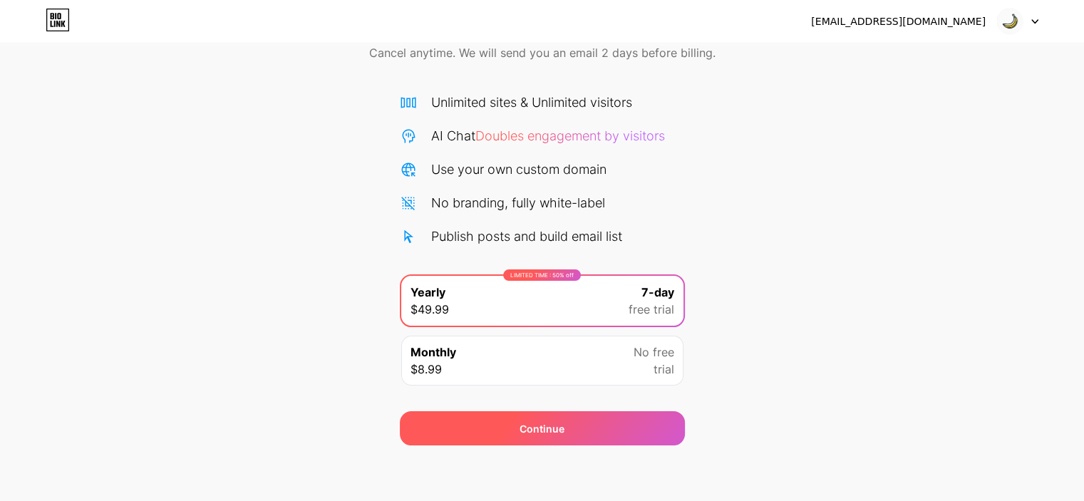
click at [607, 427] on div "Continue" at bounding box center [542, 428] width 285 height 34
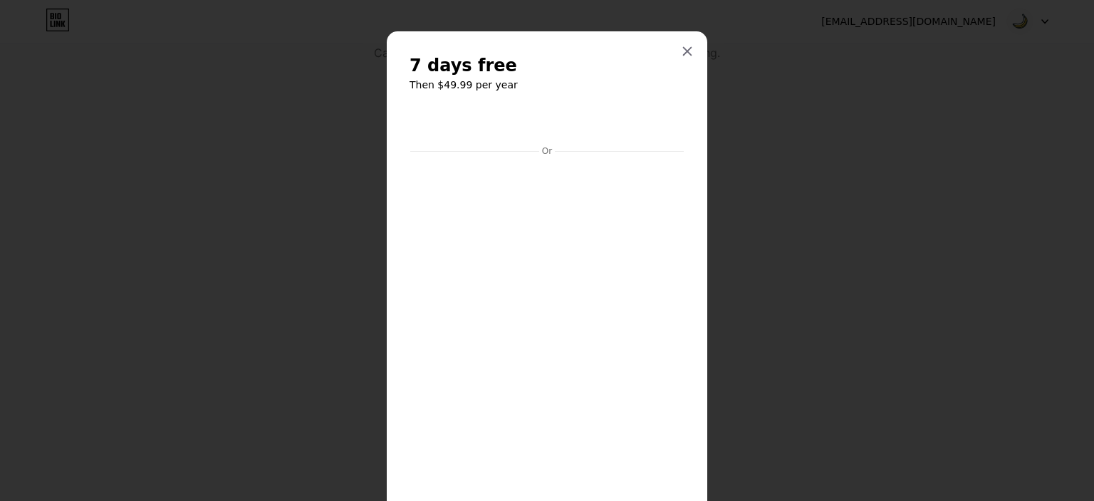
scroll to position [125, 0]
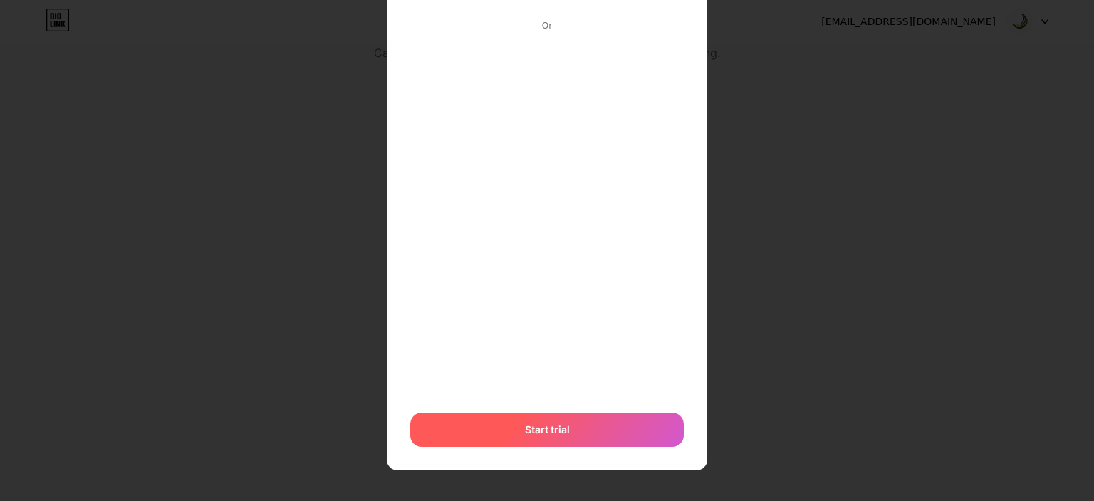
click at [568, 423] on div "Start trial" at bounding box center [547, 430] width 274 height 34
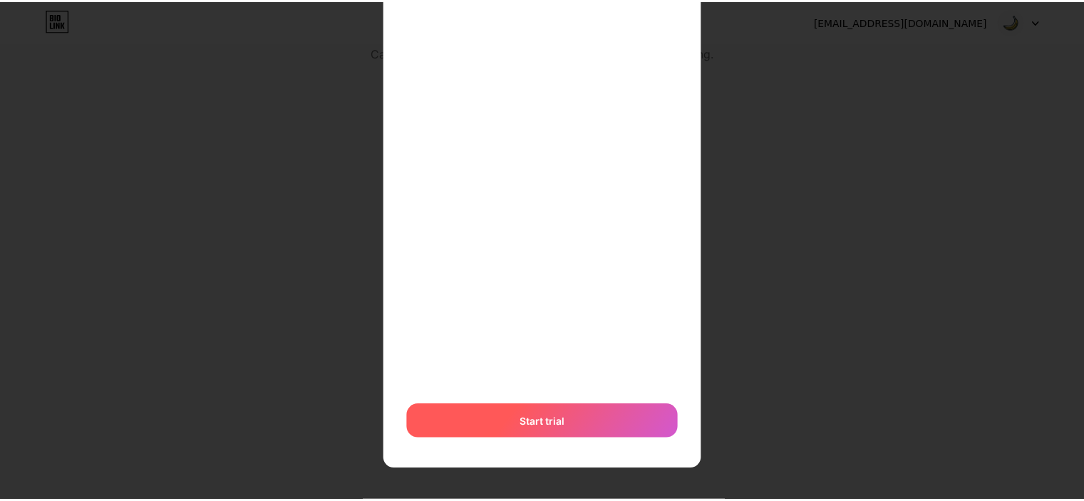
scroll to position [0, 0]
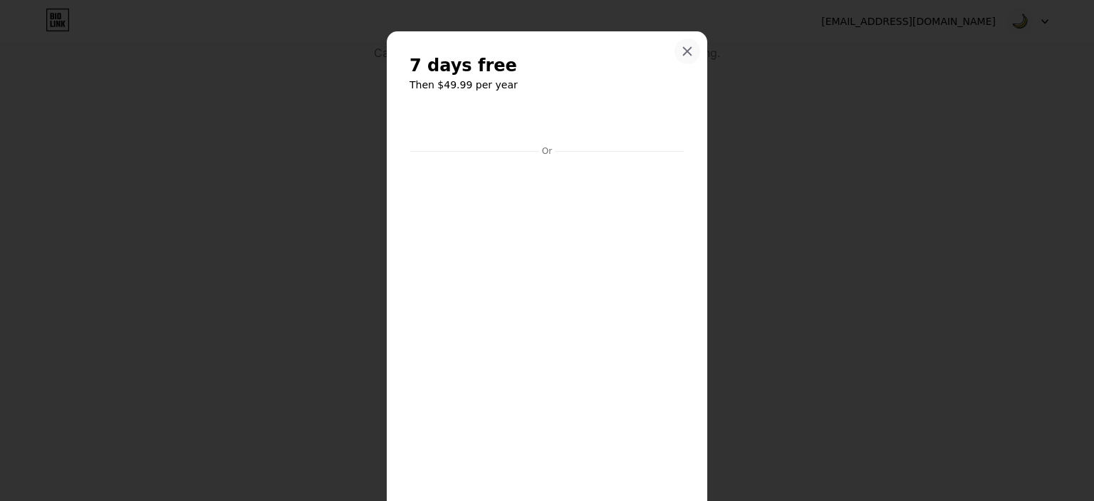
click at [682, 51] on icon at bounding box center [687, 51] width 11 height 11
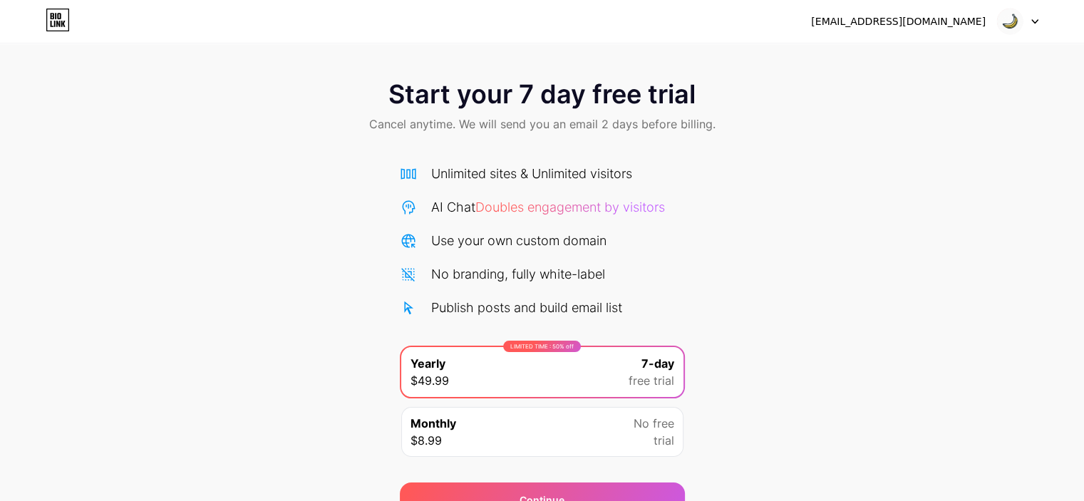
click at [57, 22] on icon at bounding box center [58, 24] width 4 height 6
click at [1014, 21] on img at bounding box center [1009, 21] width 27 height 27
click at [920, 158] on div "Start your 7 day free trial Cancel anytime. We will send you an email 2 days be…" at bounding box center [542, 291] width 1084 height 451
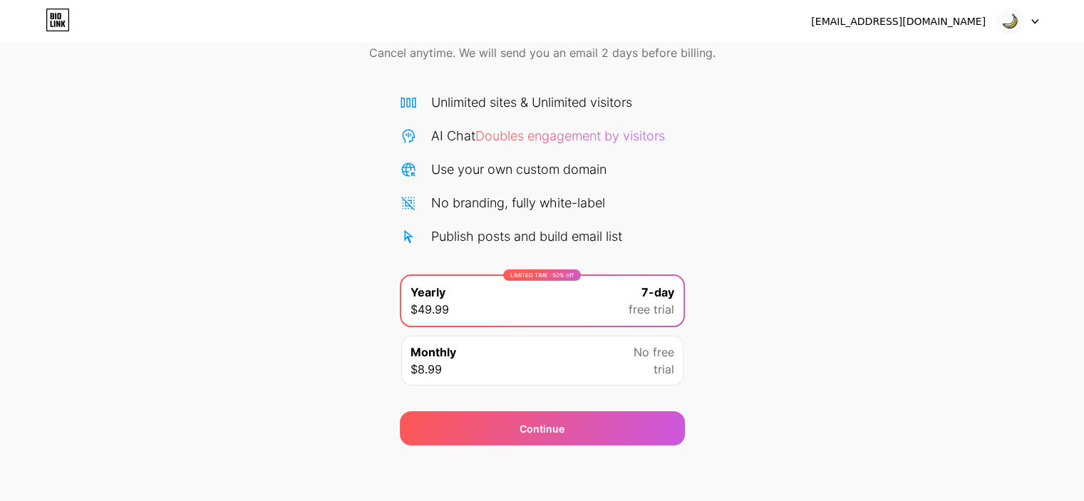
click at [575, 356] on div "Monthly $8.99 No free trial" at bounding box center [542, 361] width 282 height 50
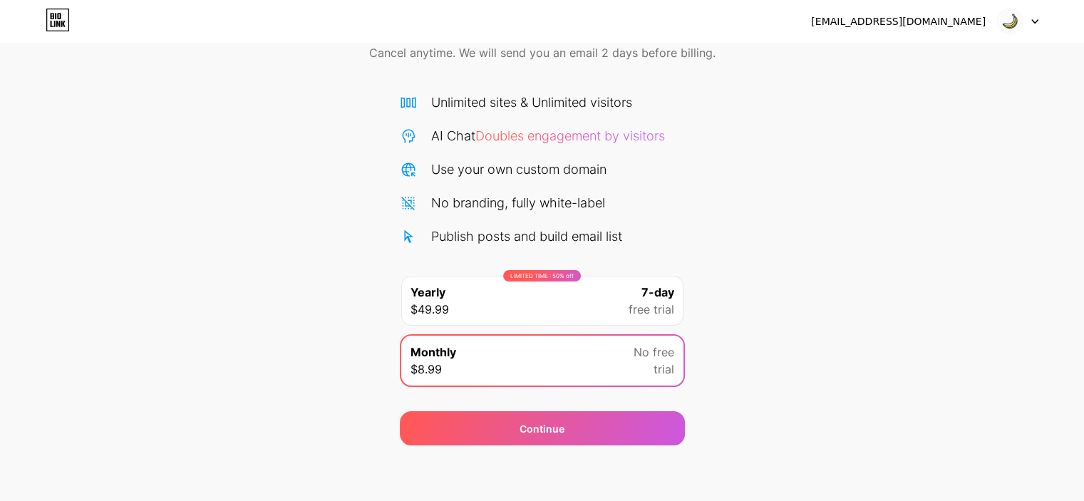
click at [593, 301] on div "LIMITED TIME : 50% off Yearly $49.99 7-day free trial" at bounding box center [542, 301] width 282 height 50
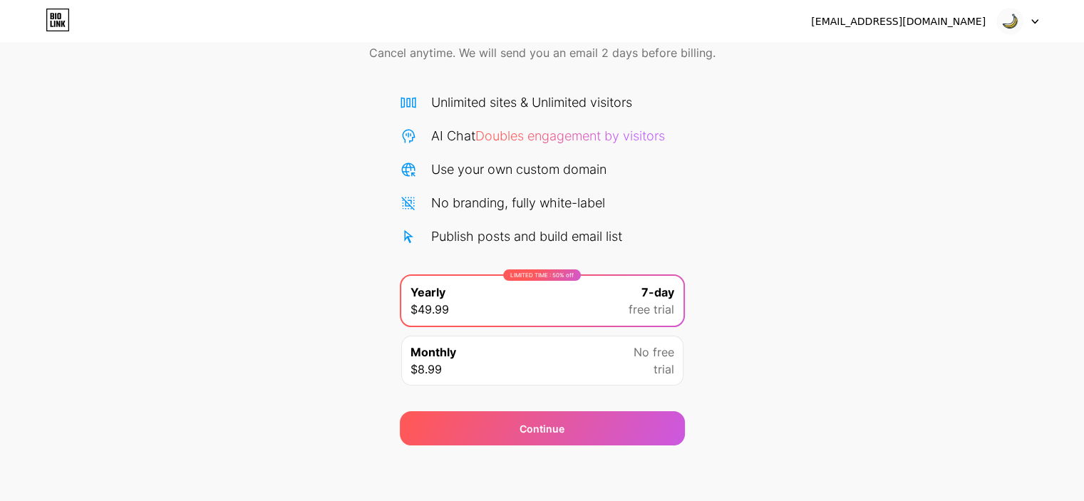
click at [567, 361] on div "Monthly $8.99 No free trial" at bounding box center [542, 361] width 282 height 50
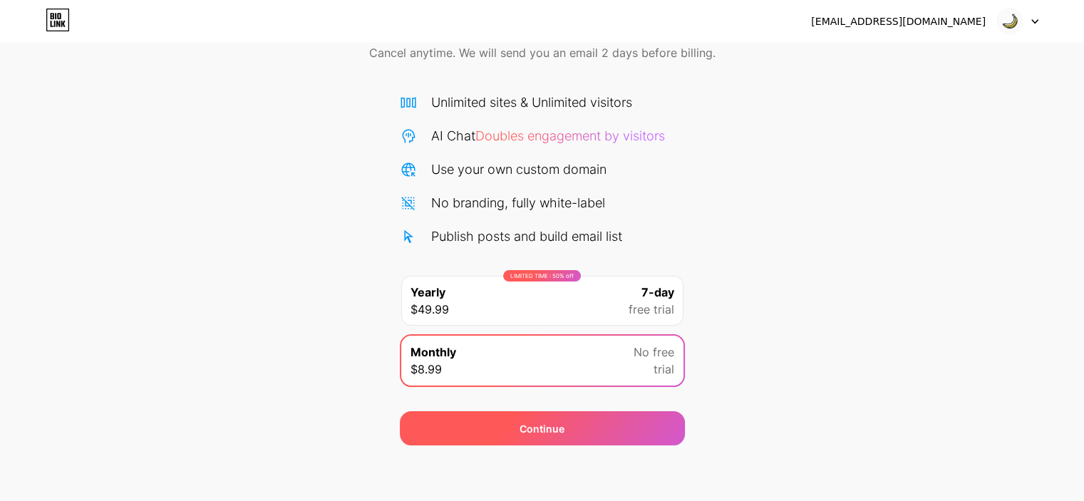
click at [551, 421] on div "Continue" at bounding box center [541, 428] width 45 height 15
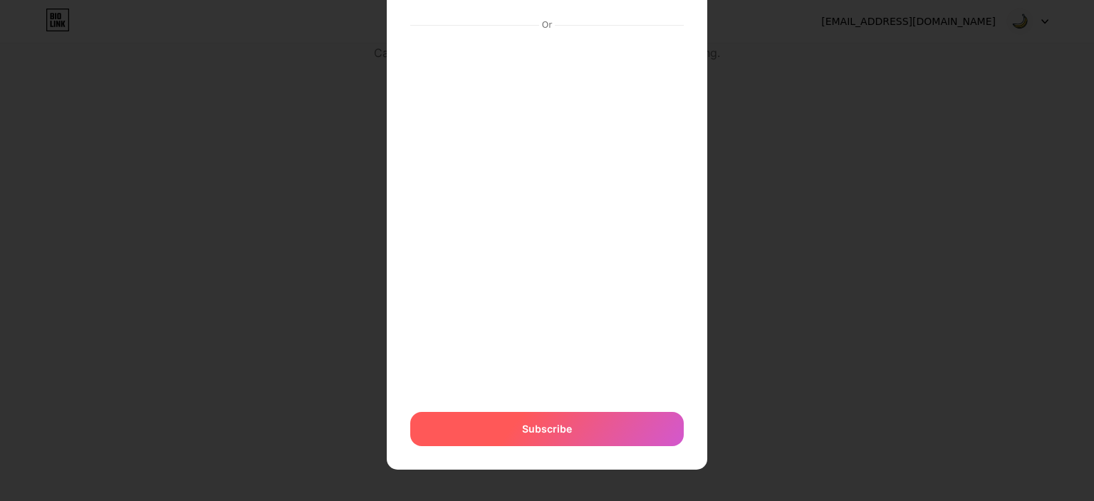
scroll to position [0, 0]
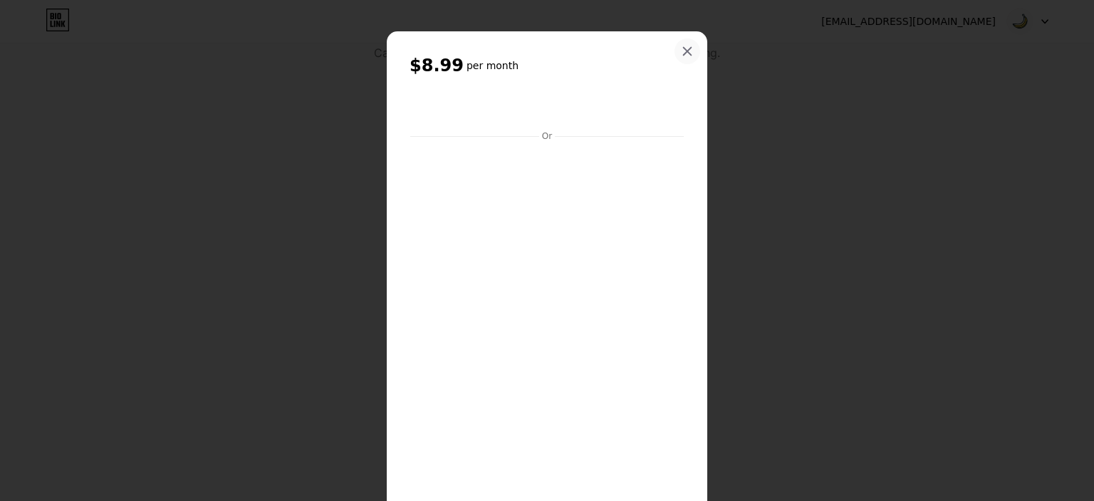
click at [685, 50] on icon at bounding box center [687, 51] width 11 height 11
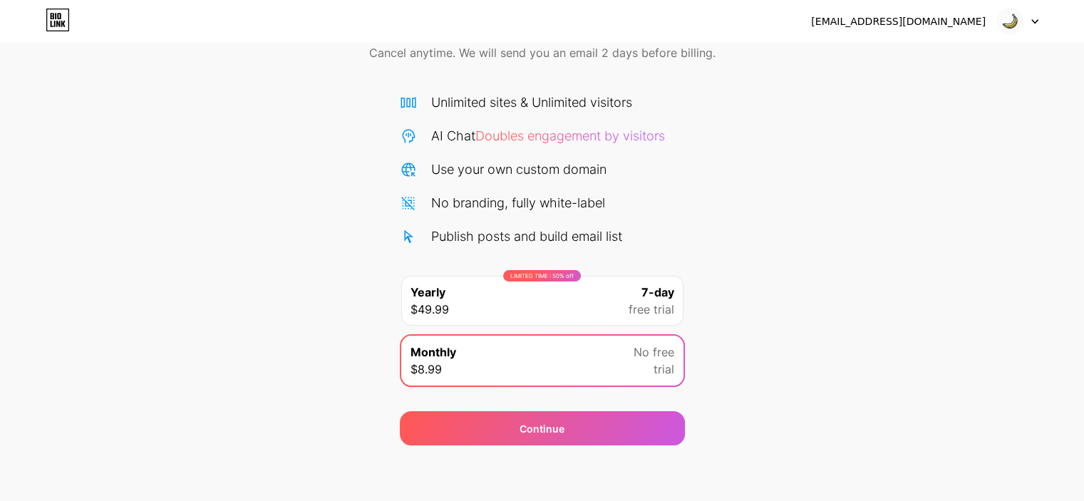
click at [596, 306] on div "LIMITED TIME : 50% off Yearly $49.99 7-day free trial" at bounding box center [542, 301] width 282 height 50
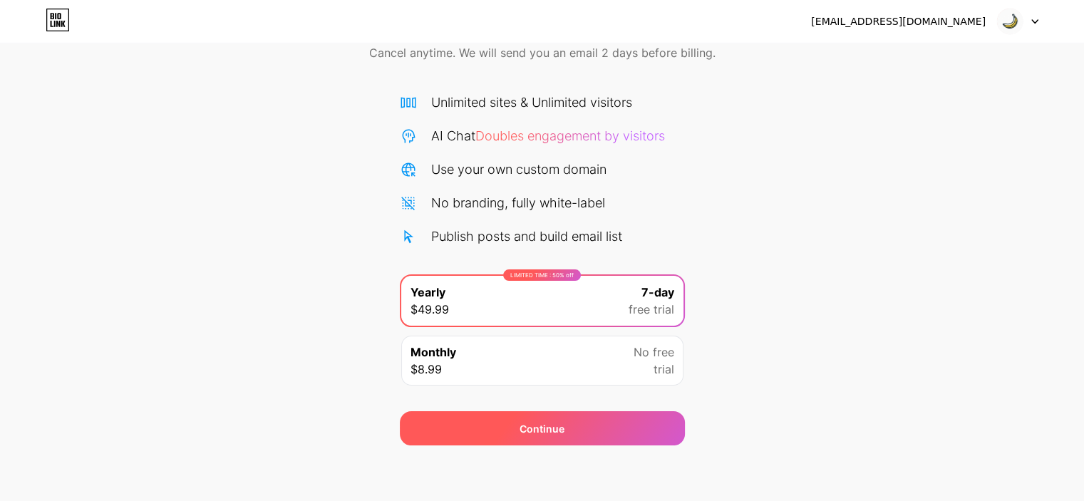
click at [570, 418] on div "Continue" at bounding box center [542, 428] width 285 height 34
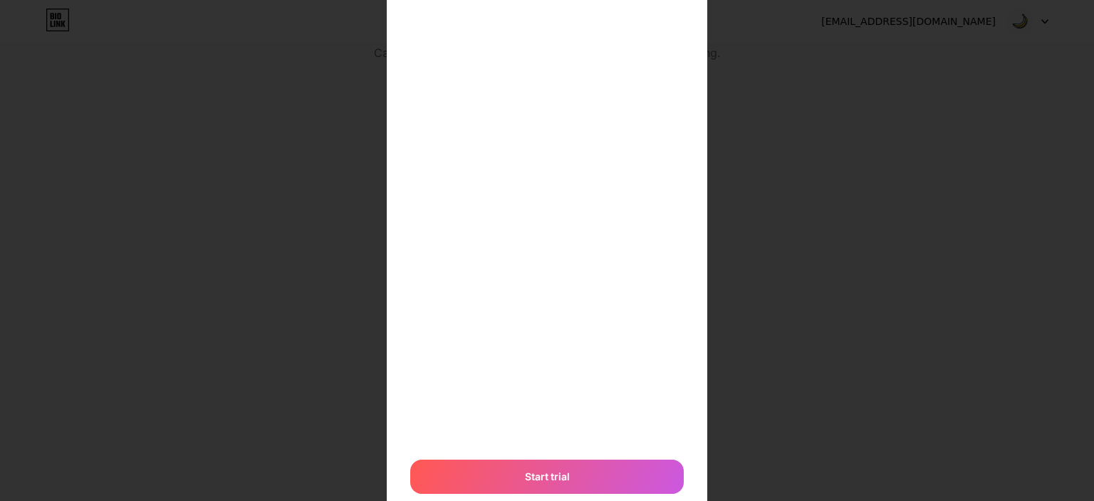
scroll to position [370, 0]
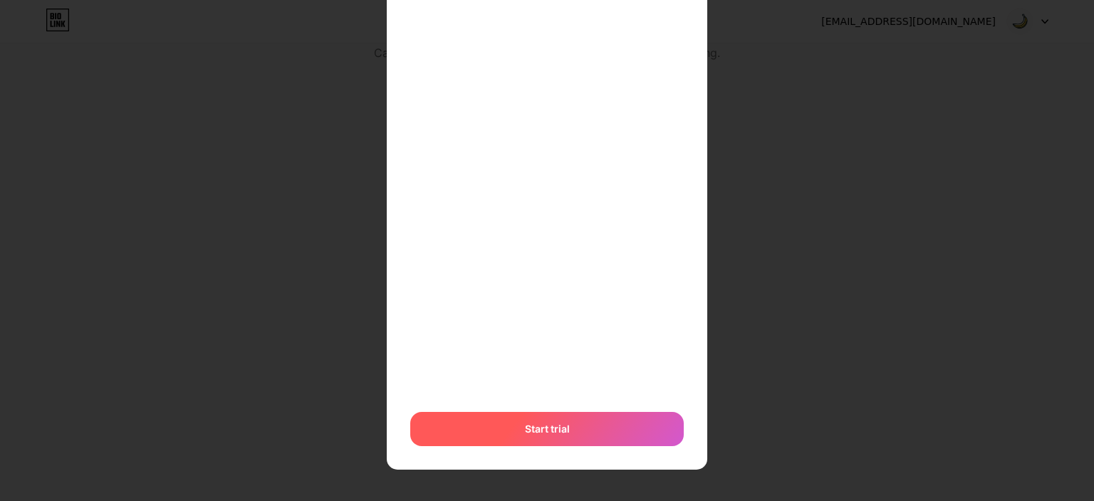
click at [530, 421] on span "Start trial" at bounding box center [547, 428] width 45 height 15
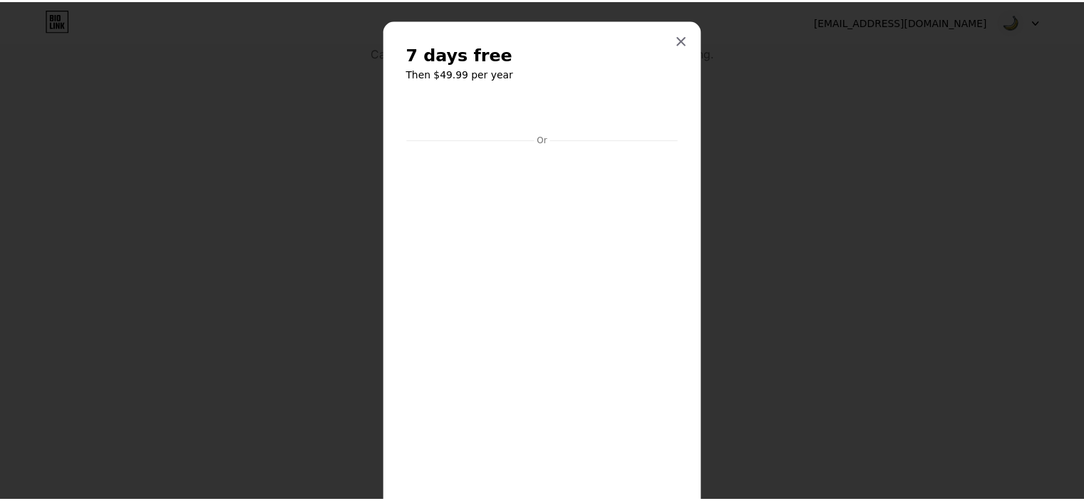
scroll to position [11, 0]
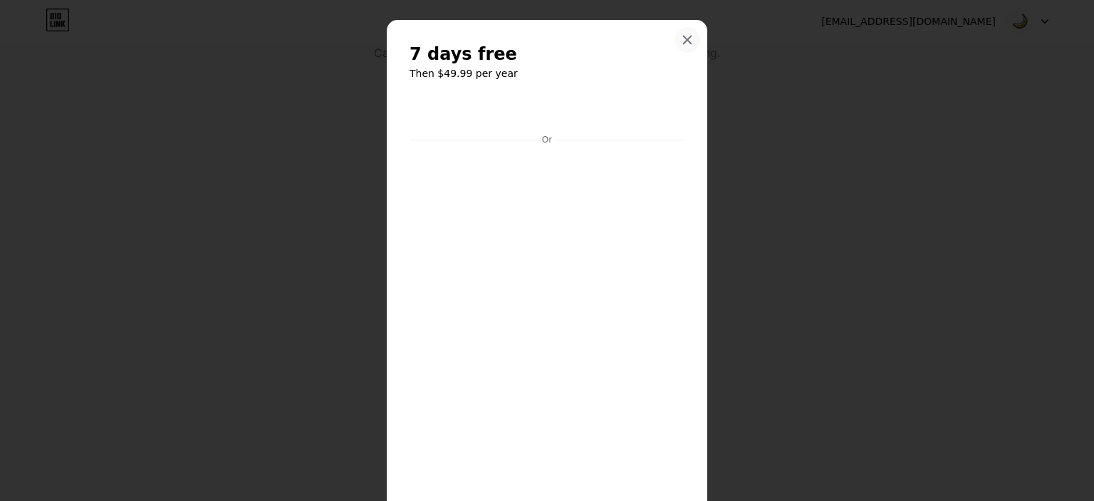
click at [689, 39] on div at bounding box center [688, 40] width 26 height 26
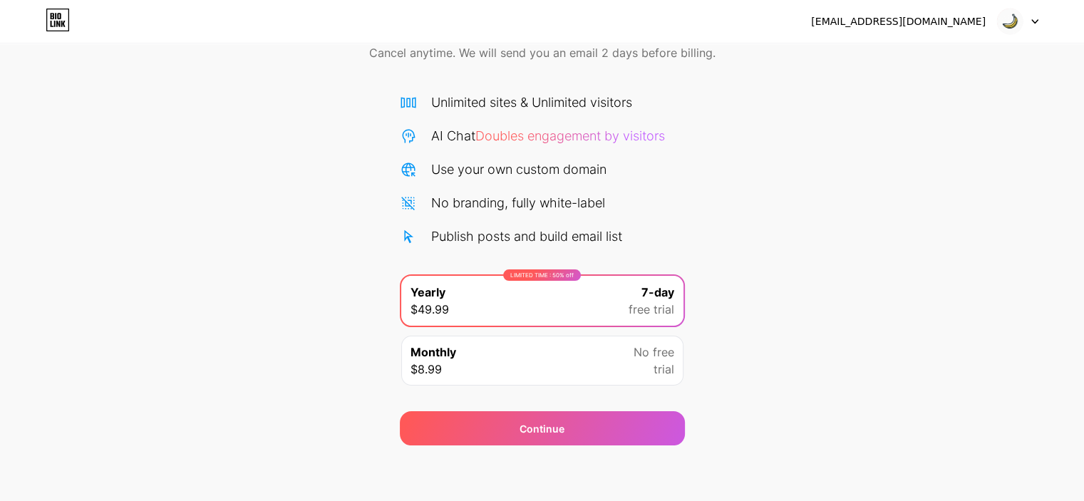
click at [1032, 20] on icon at bounding box center [1035, 22] width 6 height 4
click at [901, 59] on li "Logout" at bounding box center [949, 58] width 177 height 38
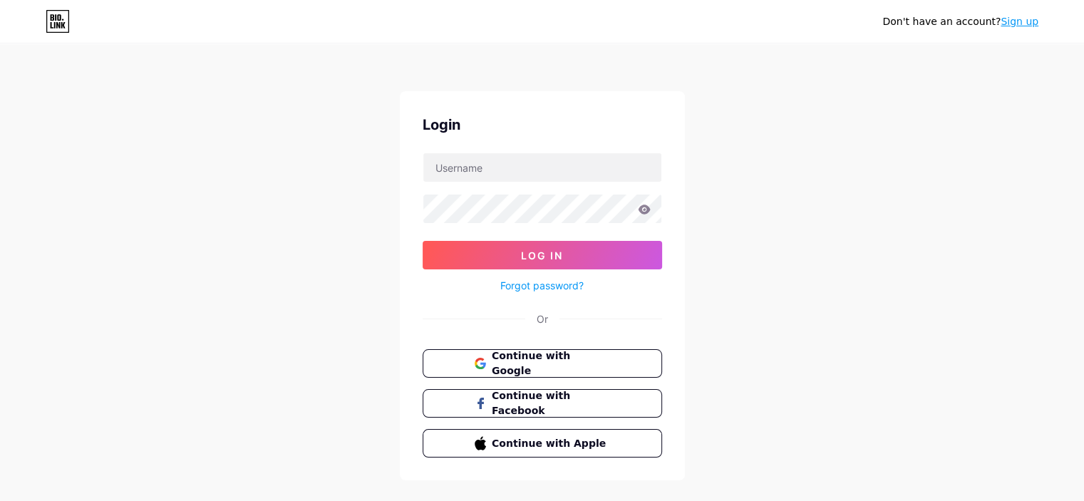
scroll to position [23, 0]
